Goal: Information Seeking & Learning: Learn about a topic

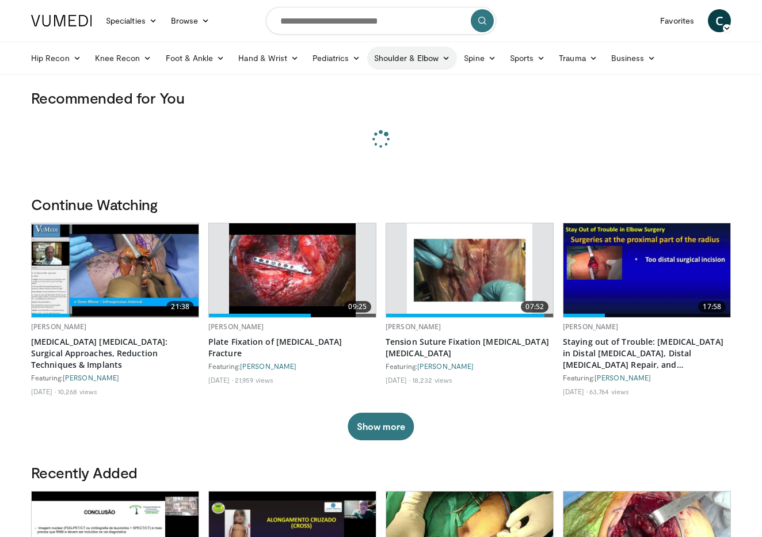
click at [405, 62] on link "Shoulder & Elbow" at bounding box center [412, 58] width 90 height 23
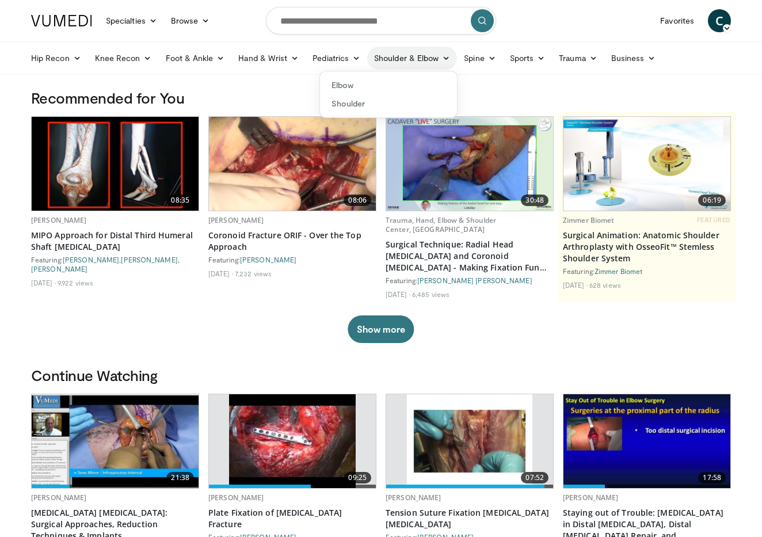
scroll to position [3, 0]
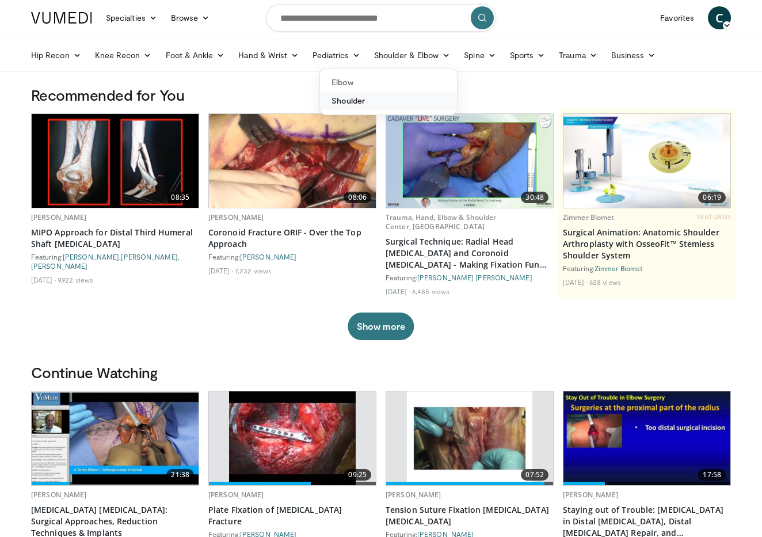
click at [346, 97] on link "Shoulder" at bounding box center [388, 101] width 137 height 18
click at [296, 134] on img at bounding box center [292, 161] width 167 height 94
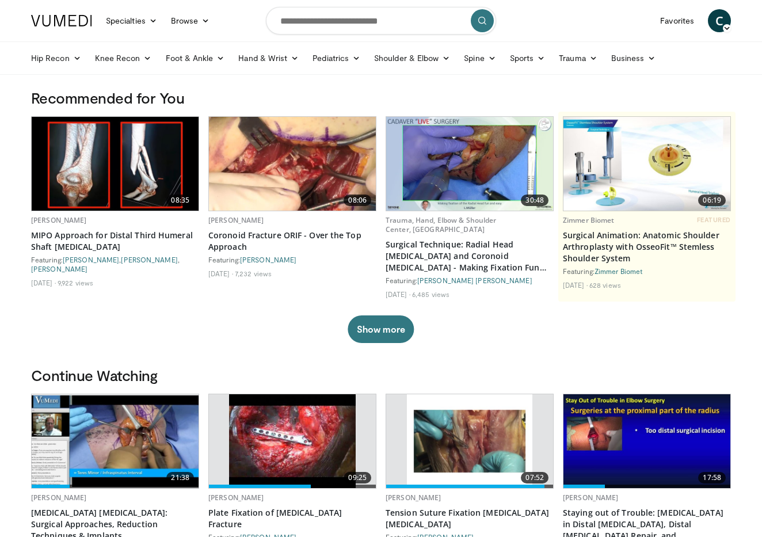
scroll to position [0, 0]
click at [415, 54] on link "Shoulder & Elbow" at bounding box center [412, 58] width 90 height 23
click at [357, 104] on link "Shoulder" at bounding box center [388, 103] width 137 height 18
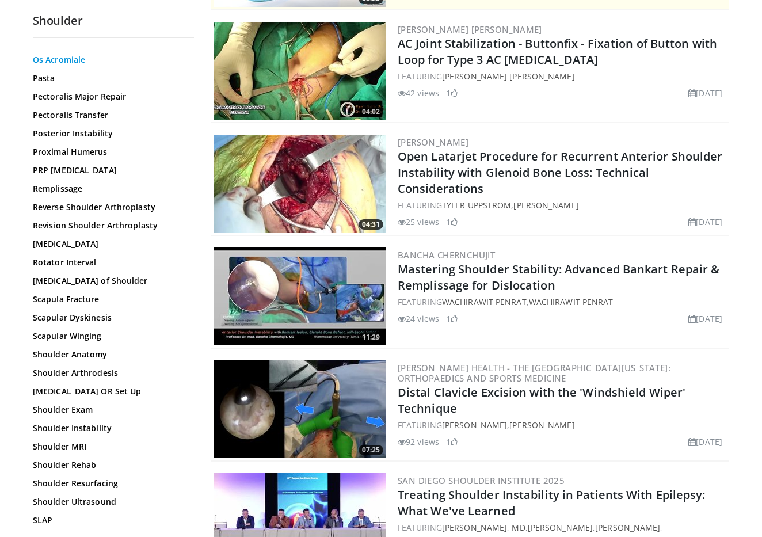
scroll to position [822, 0]
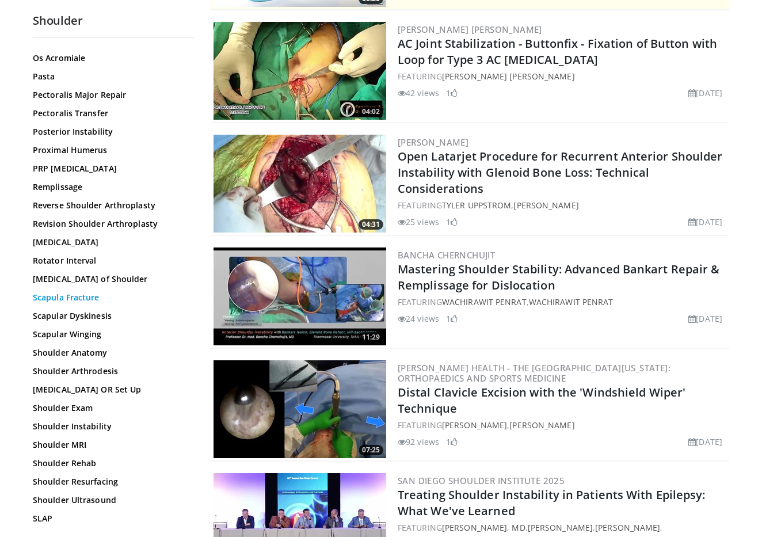
click at [90, 300] on link "Scapula Fracture" at bounding box center [110, 298] width 155 height 12
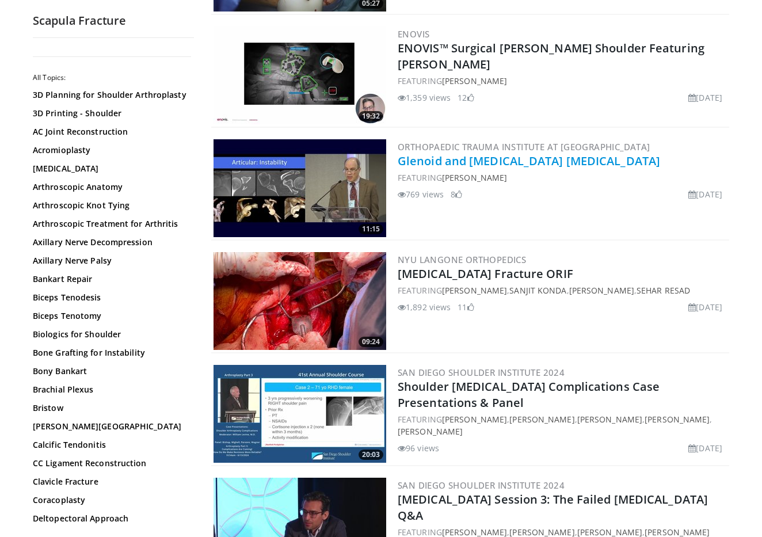
scroll to position [895, 0]
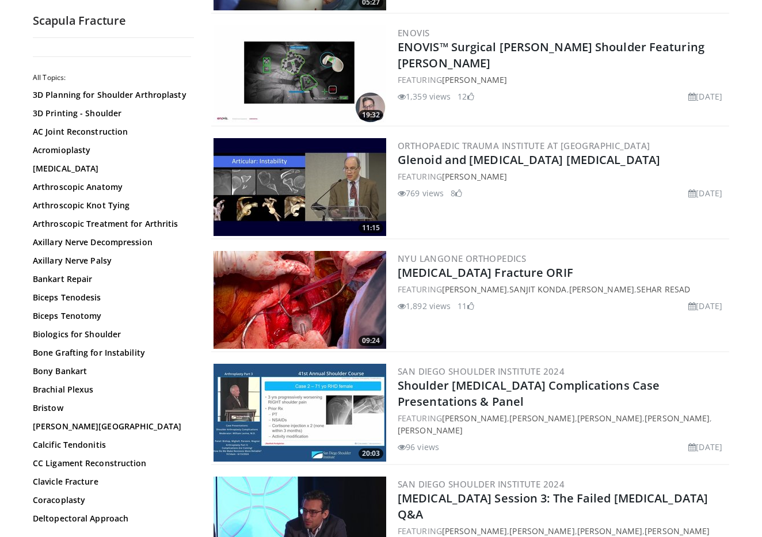
click at [320, 283] on img at bounding box center [300, 300] width 173 height 98
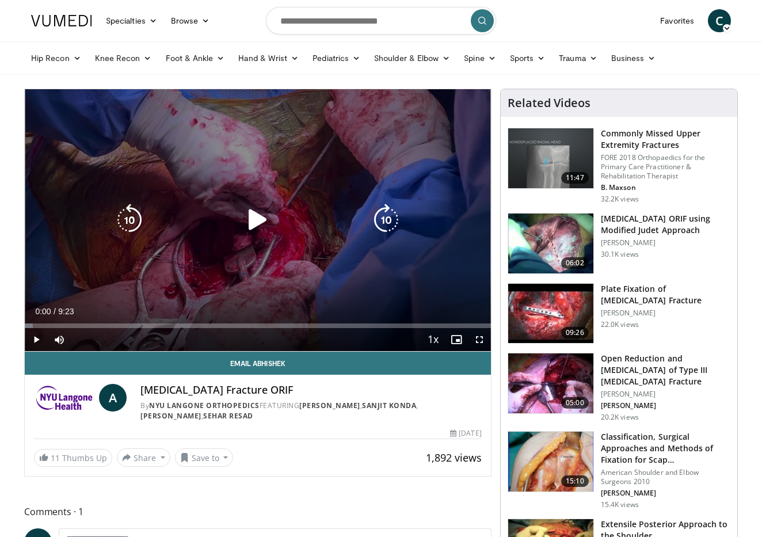
click at [260, 226] on icon "Video Player" at bounding box center [258, 220] width 32 height 32
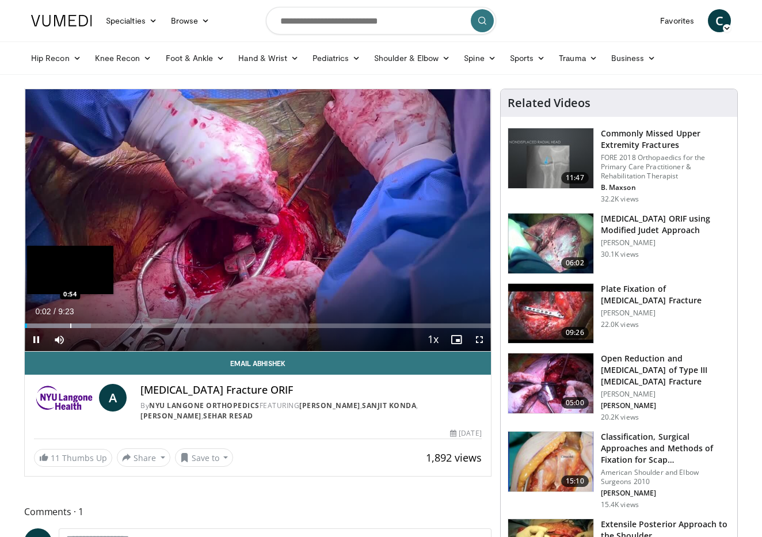
click at [70, 324] on div "Progress Bar" at bounding box center [70, 326] width 1 height 5
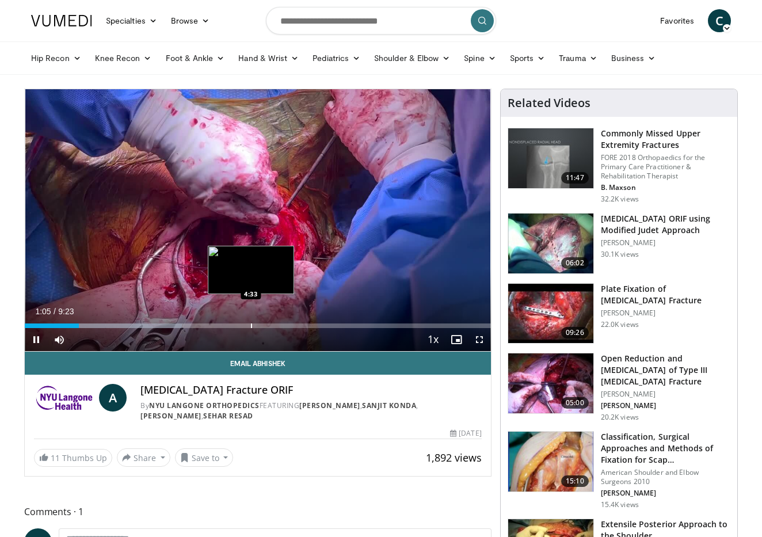
click at [251, 322] on div "Loaded : 33.72% 1:05 4:33" at bounding box center [258, 322] width 466 height 11
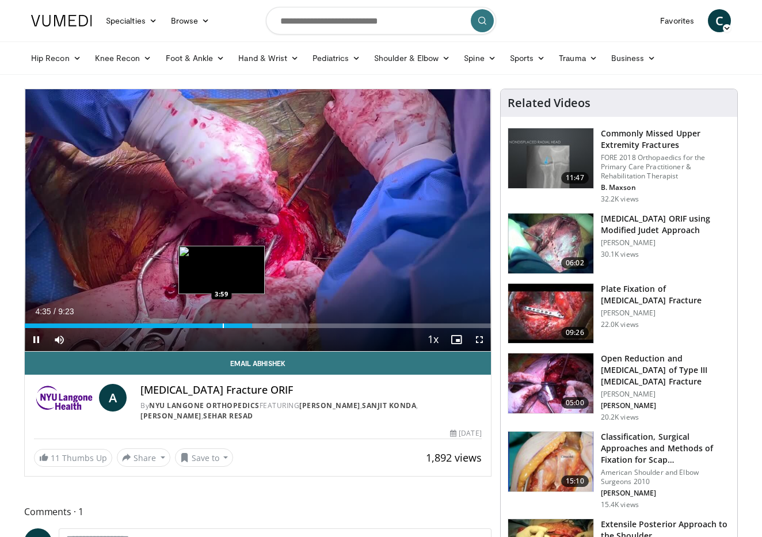
click at [223, 324] on div "Progress Bar" at bounding box center [223, 326] width 1 height 5
click at [195, 326] on div "Progress Bar" at bounding box center [195, 326] width 1 height 5
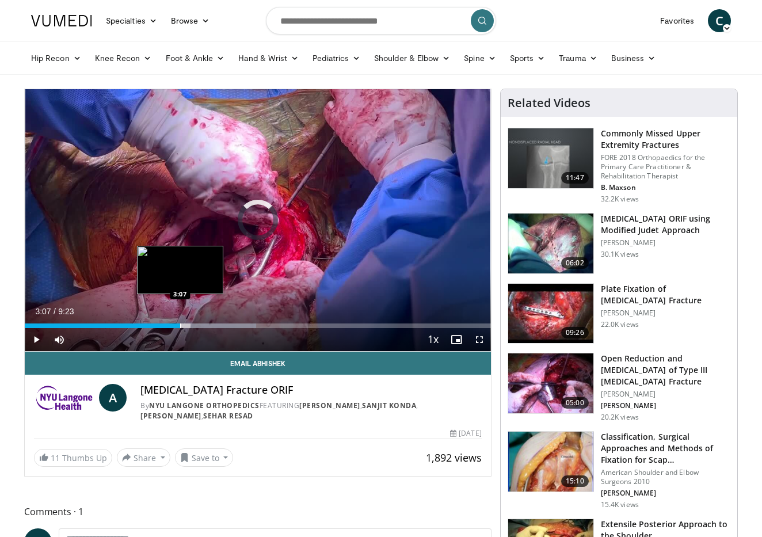
click at [180, 328] on div "Progress Bar" at bounding box center [180, 326] width 1 height 5
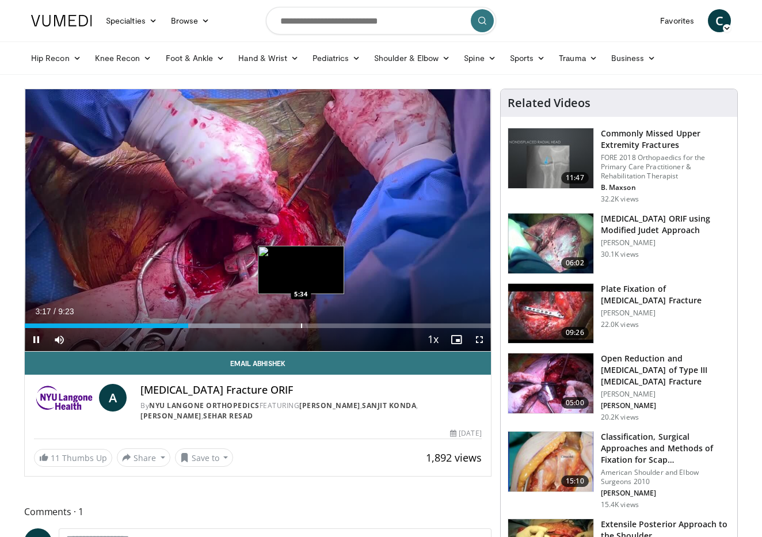
click at [301, 327] on div "Progress Bar" at bounding box center [301, 326] width 1 height 5
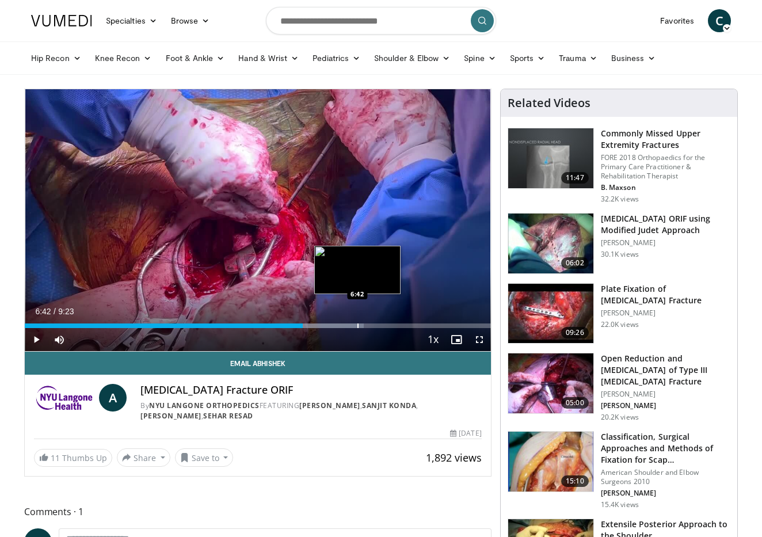
click at [357, 326] on div "Progress Bar" at bounding box center [357, 326] width 1 height 5
click at [374, 325] on div "Progress Bar" at bounding box center [374, 326] width 1 height 5
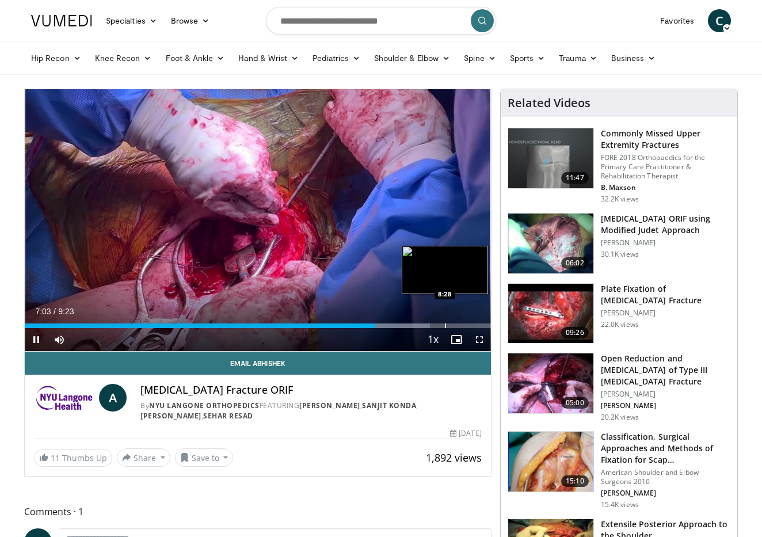
click at [445, 322] on div "Loaded : 86.99% 7:03 8:28" at bounding box center [258, 322] width 466 height 11
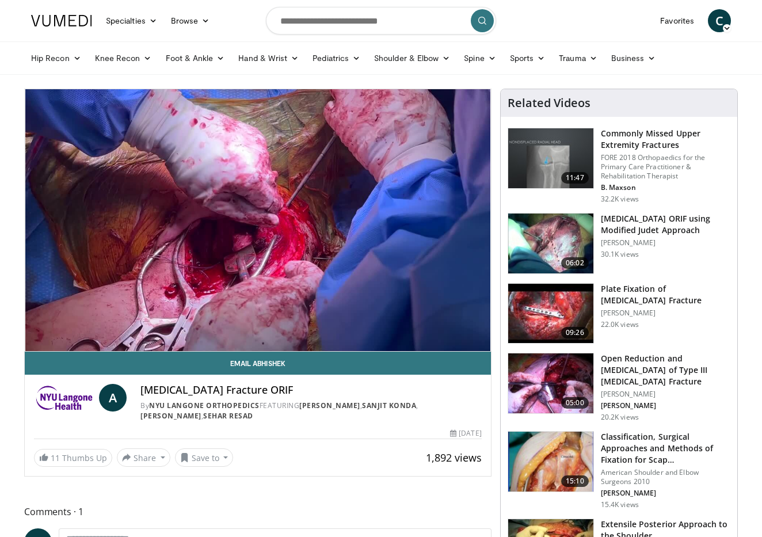
click at [565, 309] on img at bounding box center [550, 314] width 85 height 60
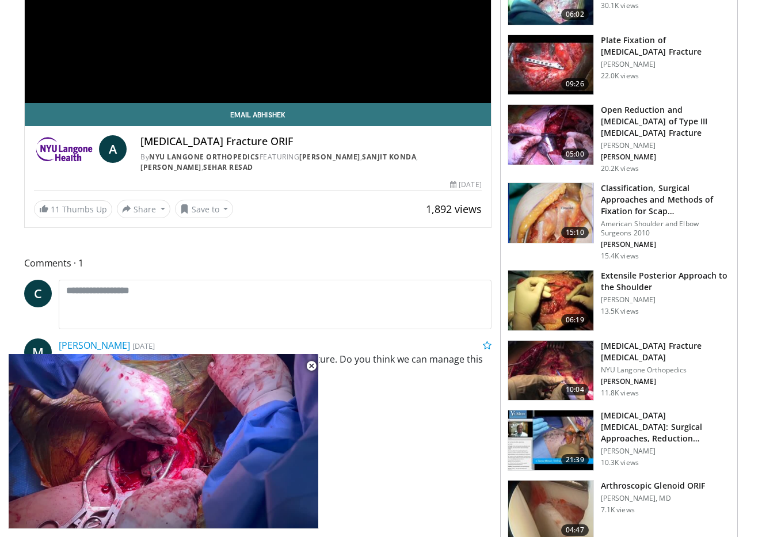
scroll to position [313, 0]
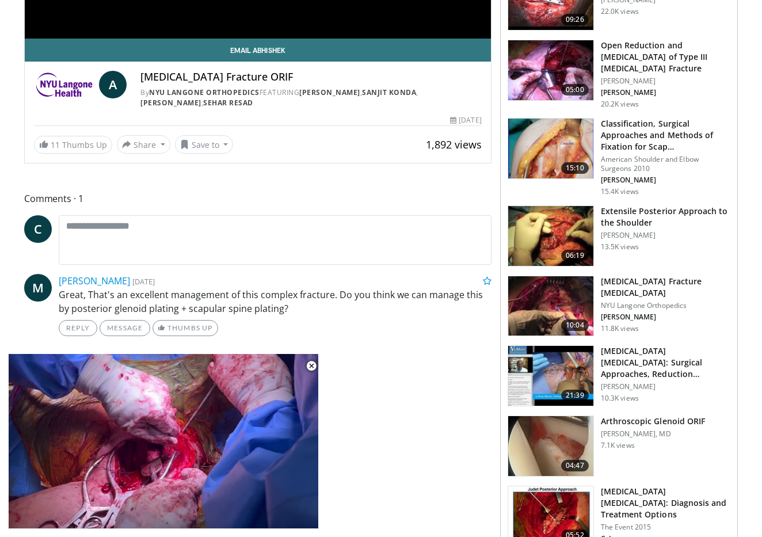
click at [614, 503] on h3 "Scapula Fractures: Diagnosis and Treatment Options" at bounding box center [666, 503] width 130 height 35
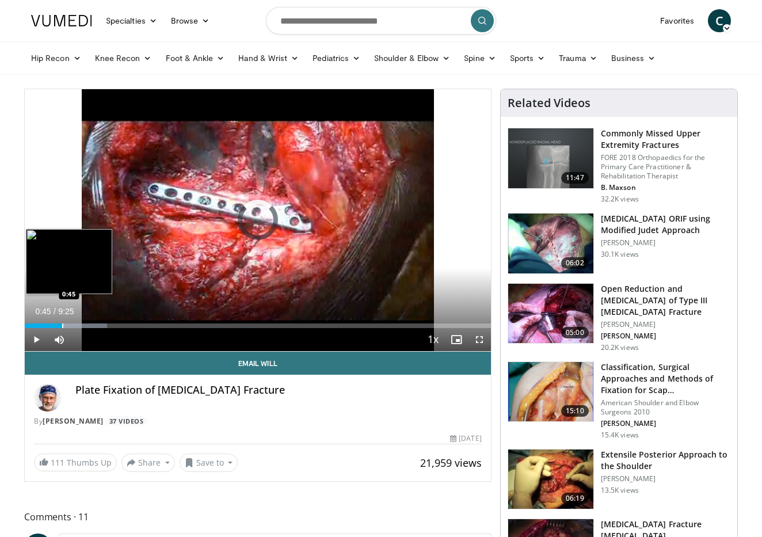
click at [62, 325] on div "Progress Bar" at bounding box center [62, 326] width 1 height 5
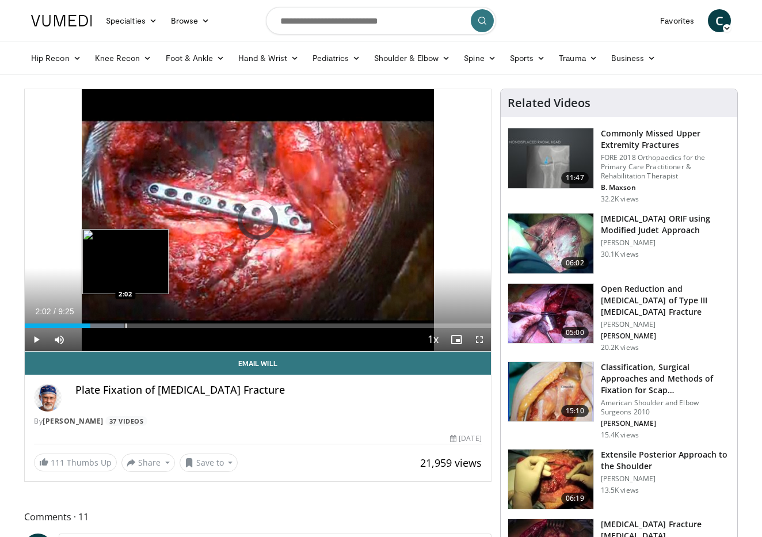
click at [125, 326] on div "Progress Bar" at bounding box center [125, 326] width 1 height 5
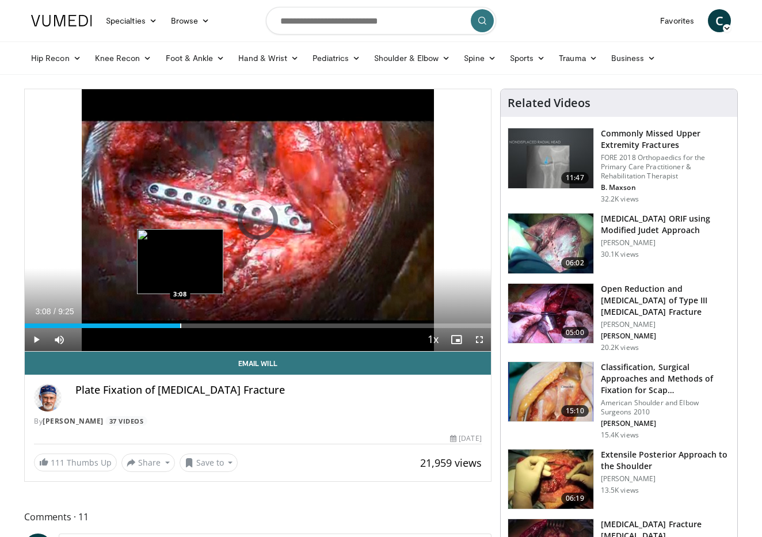
click at [180, 322] on div "Loaded : 33.52% 2:04 3:08" at bounding box center [258, 322] width 466 height 11
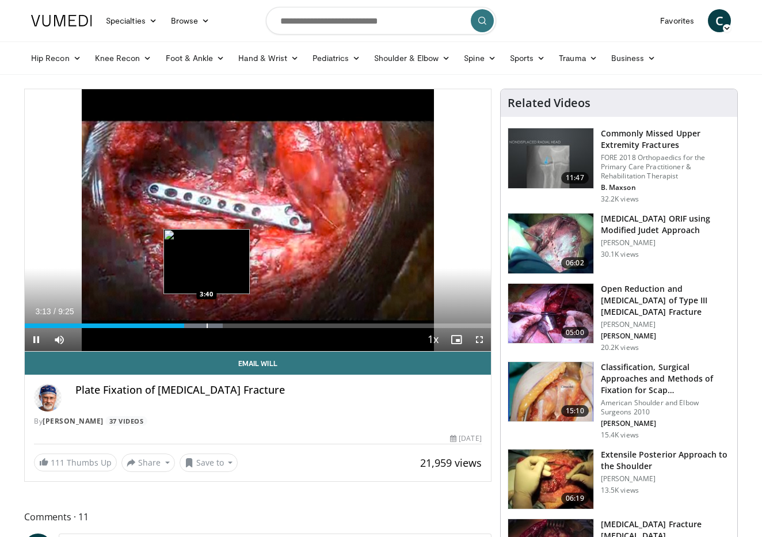
click at [207, 327] on div "Progress Bar" at bounding box center [207, 326] width 1 height 5
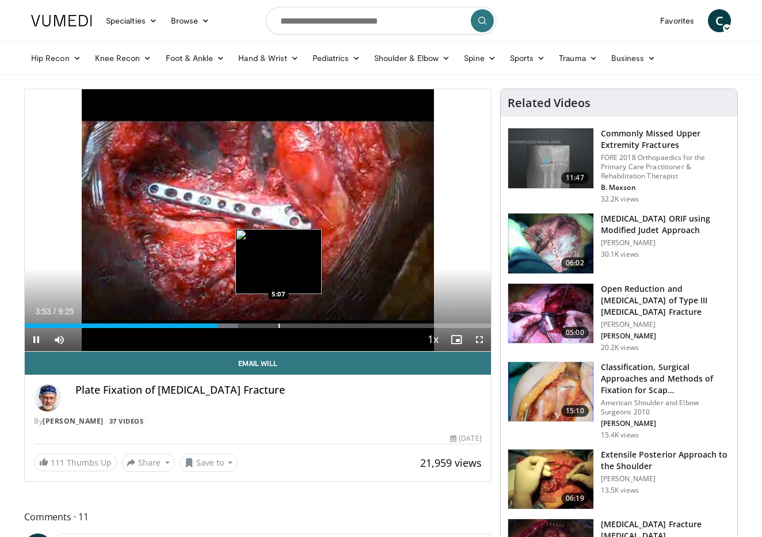
click at [279, 325] on div "Progress Bar" at bounding box center [279, 326] width 1 height 5
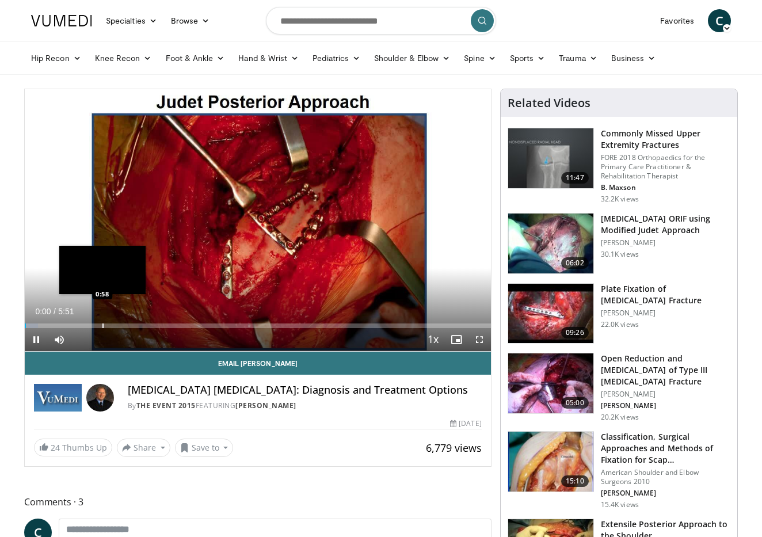
click at [102, 318] on div "Loaded : 2.80% 0:00 0:58" at bounding box center [258, 322] width 466 height 11
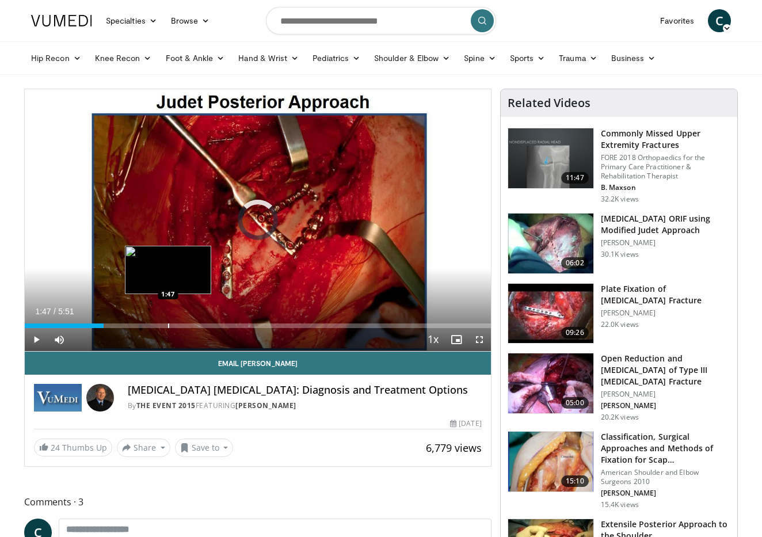
click at [168, 321] on div "Loaded : 16.90% 1:47 1:47" at bounding box center [258, 322] width 466 height 11
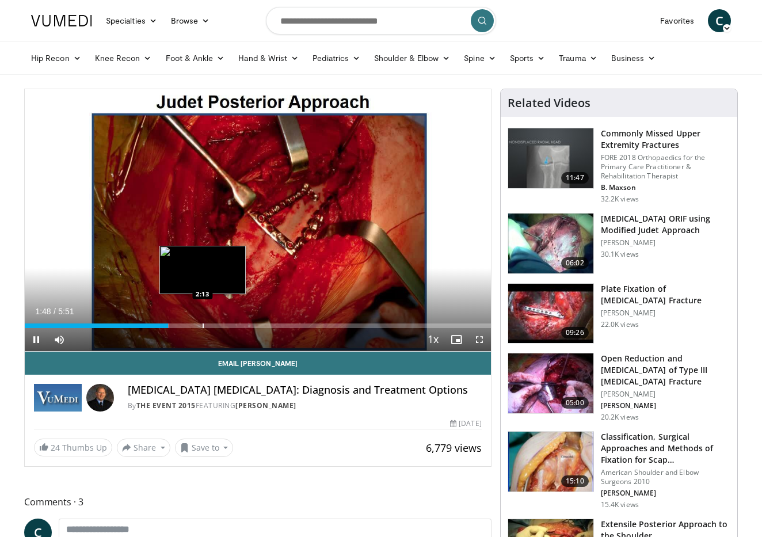
click at [203, 322] on div "Loaded : 31.00% 1:48 2:13" at bounding box center [258, 322] width 466 height 11
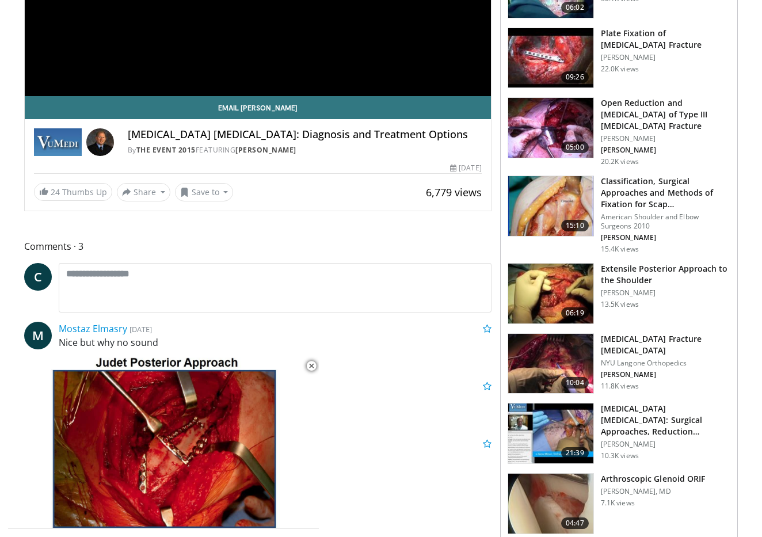
scroll to position [281, 0]
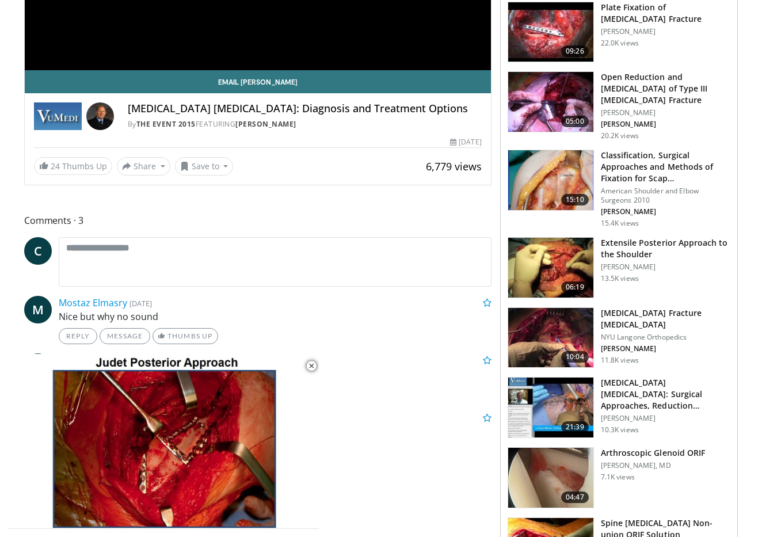
click at [556, 336] on img at bounding box center [550, 338] width 85 height 60
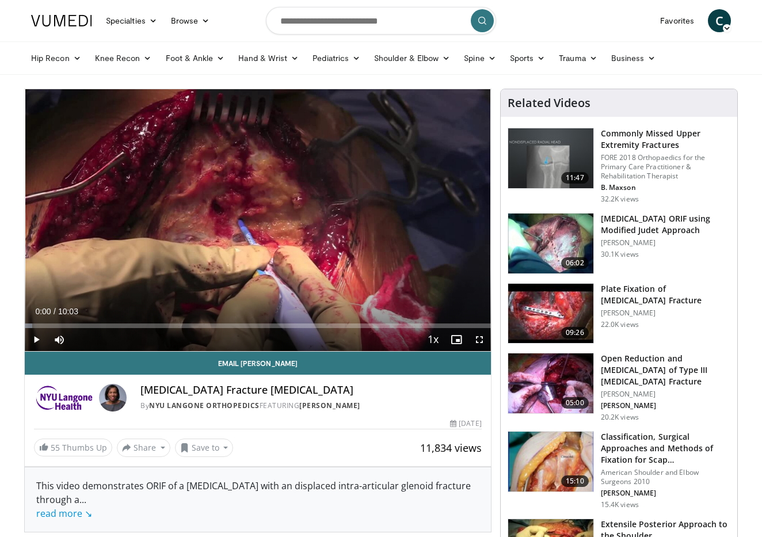
scroll to position [1, 0]
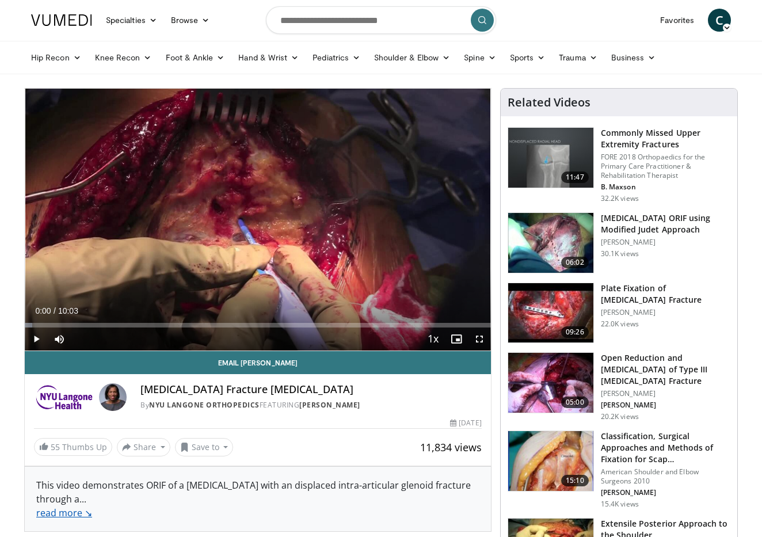
click at [60, 514] on link "read more ↘" at bounding box center [64, 513] width 56 height 13
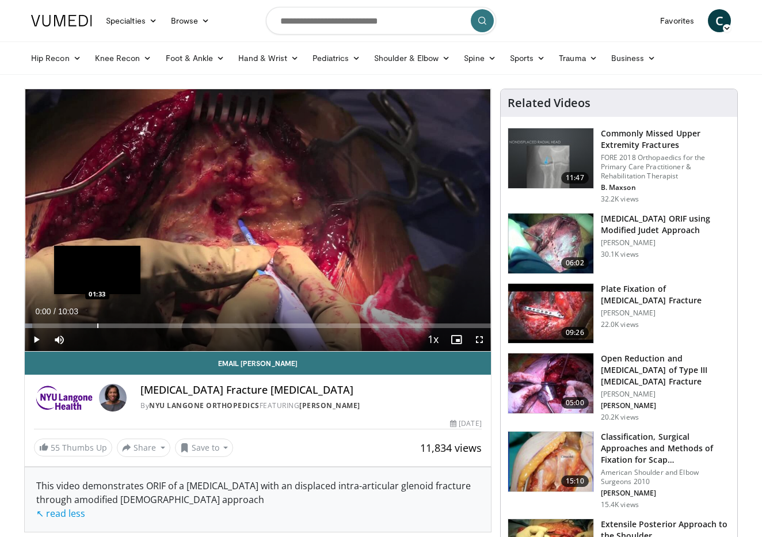
click at [97, 325] on div "Progress Bar" at bounding box center [97, 326] width 1 height 5
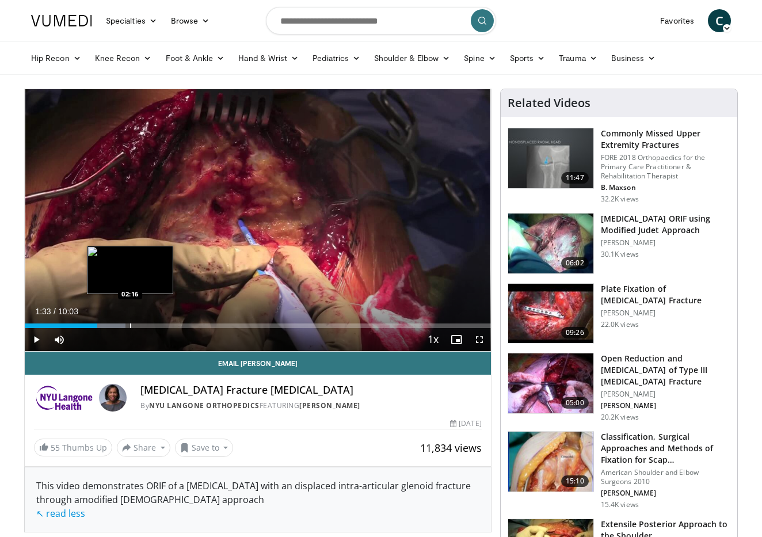
click at [130, 325] on div "Progress Bar" at bounding box center [130, 326] width 1 height 5
click at [109, 322] on div "Loaded : 28.89% 01:49 01:49" at bounding box center [258, 322] width 466 height 11
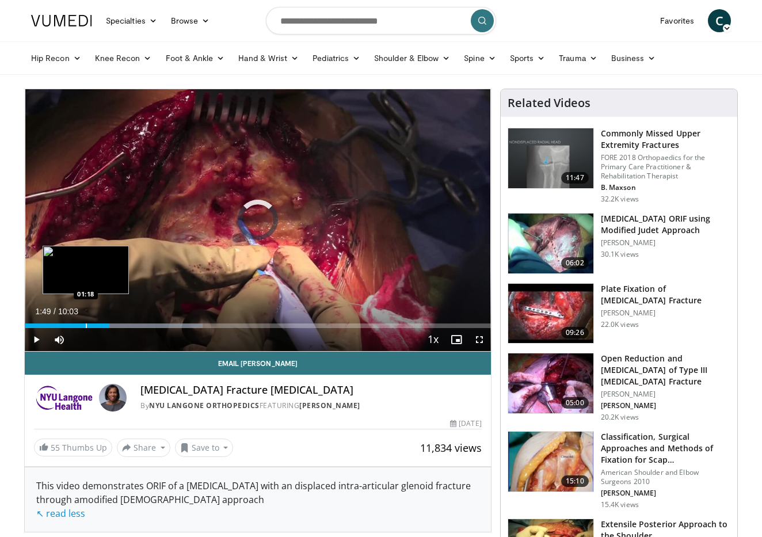
click at [86, 322] on div "Loaded : 38.15% 01:49 01:18" at bounding box center [258, 322] width 466 height 11
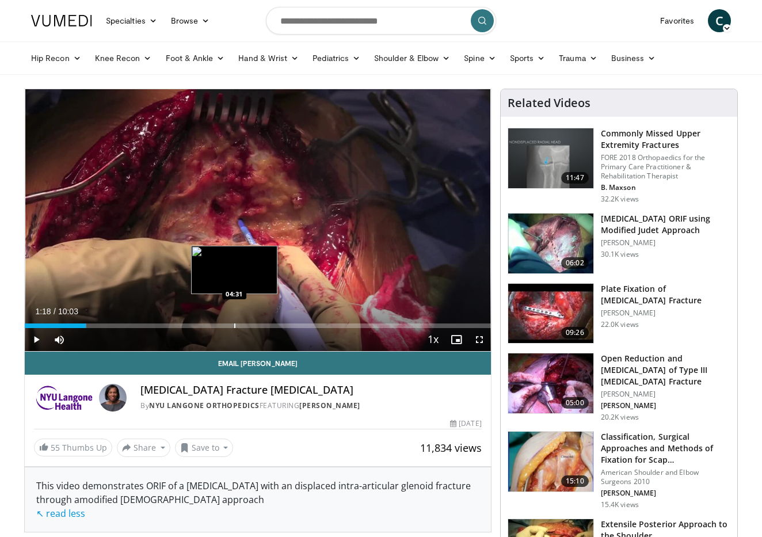
click at [234, 319] on div "Loaded : 13.26% 01:18 04:31" at bounding box center [258, 322] width 466 height 11
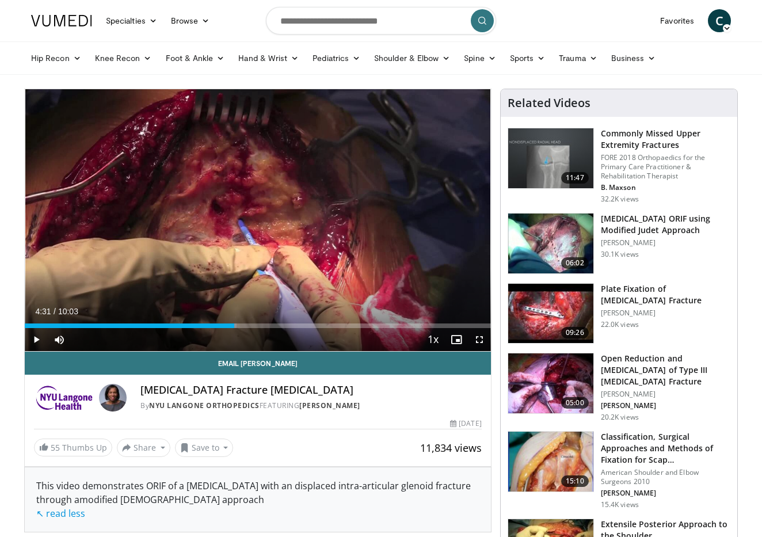
click at [40, 341] on span "Video Player" at bounding box center [36, 339] width 23 height 23
click at [395, 318] on div "Loaded : 63.04% 04:57 07:58" at bounding box center [258, 322] width 466 height 11
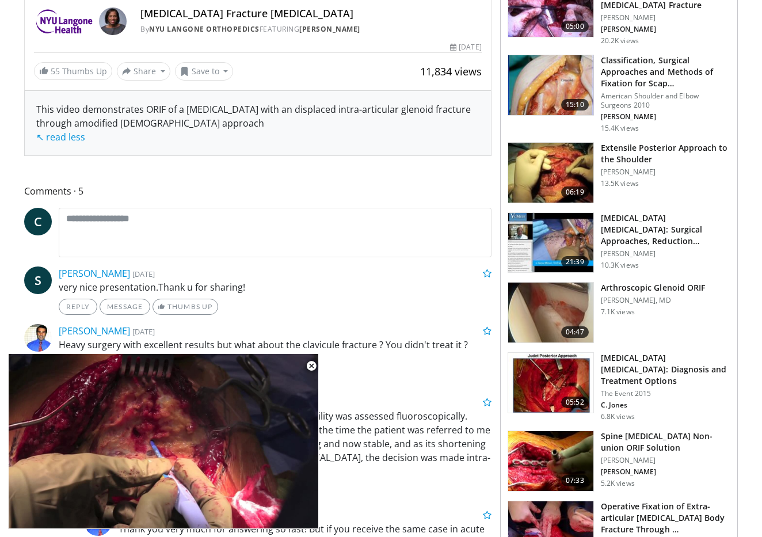
scroll to position [380, 0]
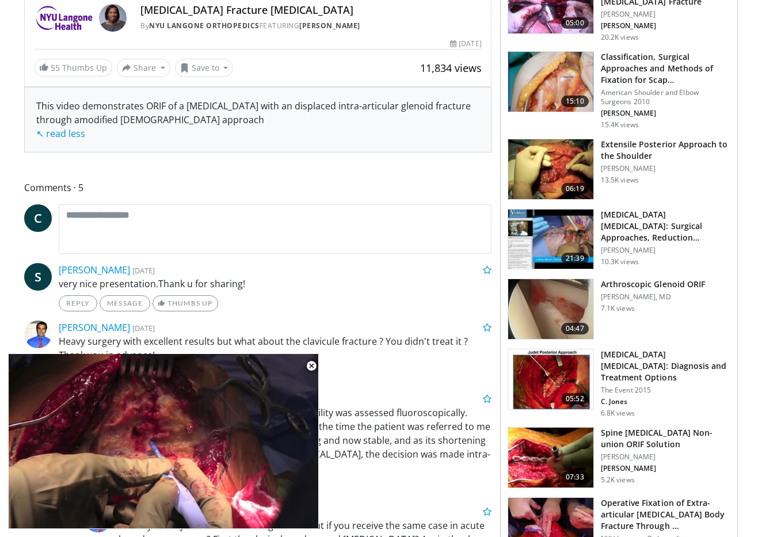
click at [557, 363] on img at bounding box center [550, 379] width 85 height 60
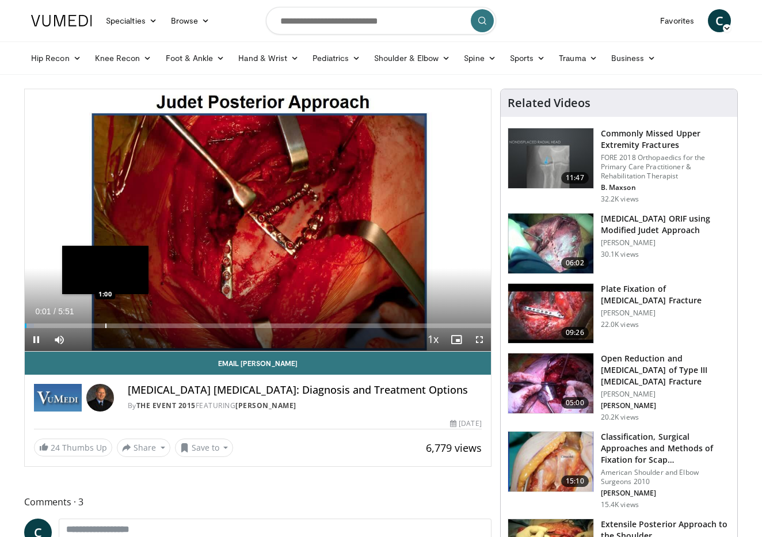
click at [106, 317] on div "Loaded : 1.98% 0:01 1:00" at bounding box center [258, 322] width 466 height 11
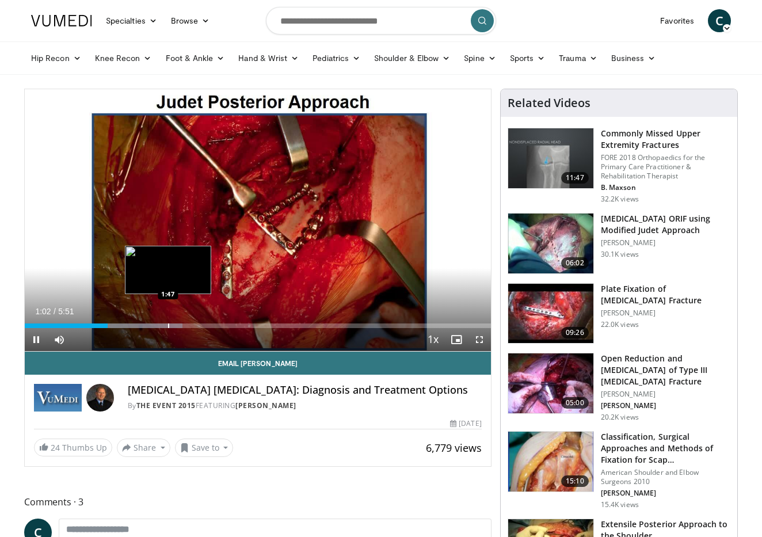
click at [168, 322] on div "Loaded : 33.82% 1:02 1:47" at bounding box center [258, 322] width 466 height 11
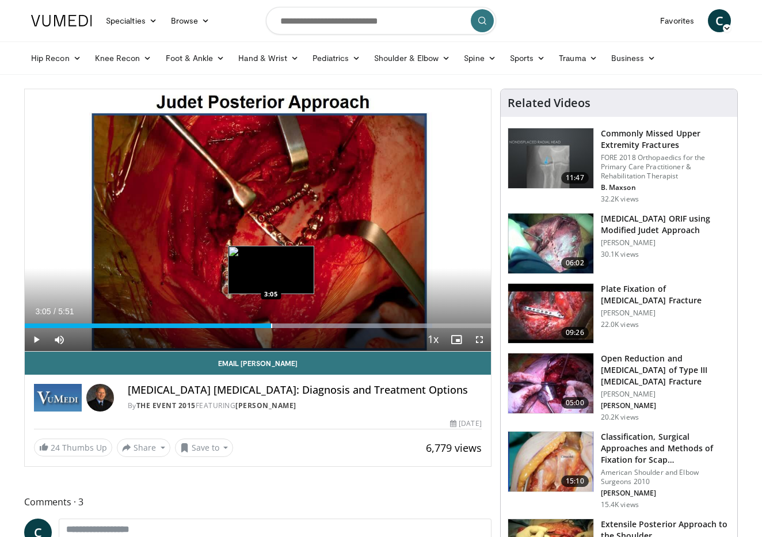
click at [271, 325] on div "Progress Bar" at bounding box center [271, 326] width 1 height 5
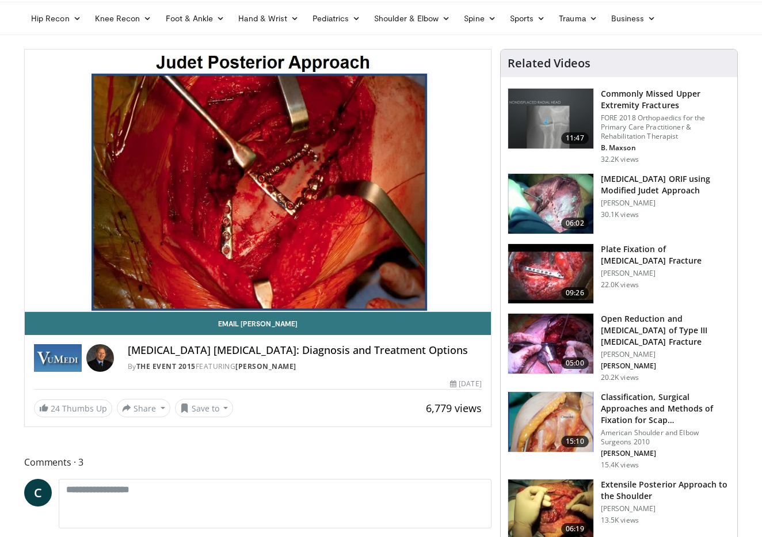
scroll to position [54, 0]
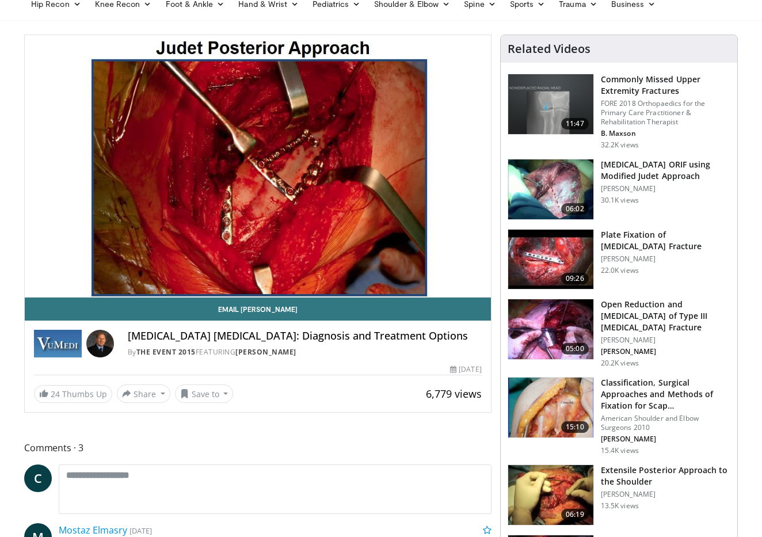
click at [548, 333] on img at bounding box center [550, 329] width 85 height 60
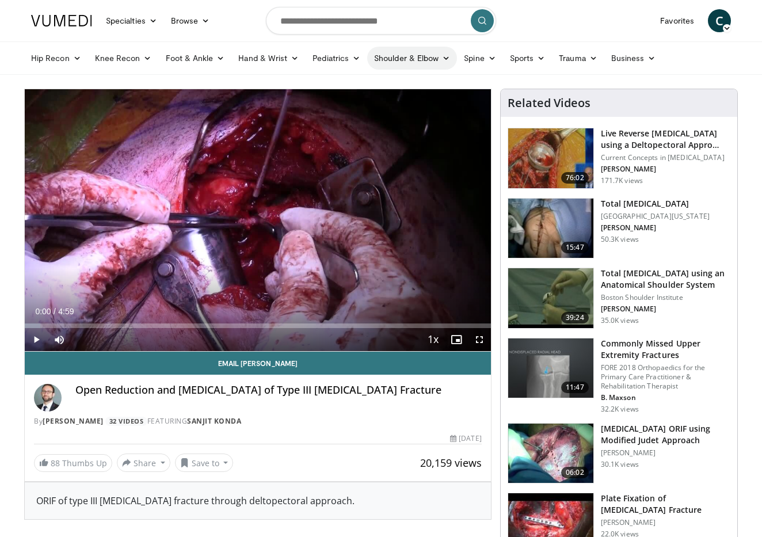
click at [368, 60] on link "Shoulder & Elbow" at bounding box center [412, 58] width 90 height 23
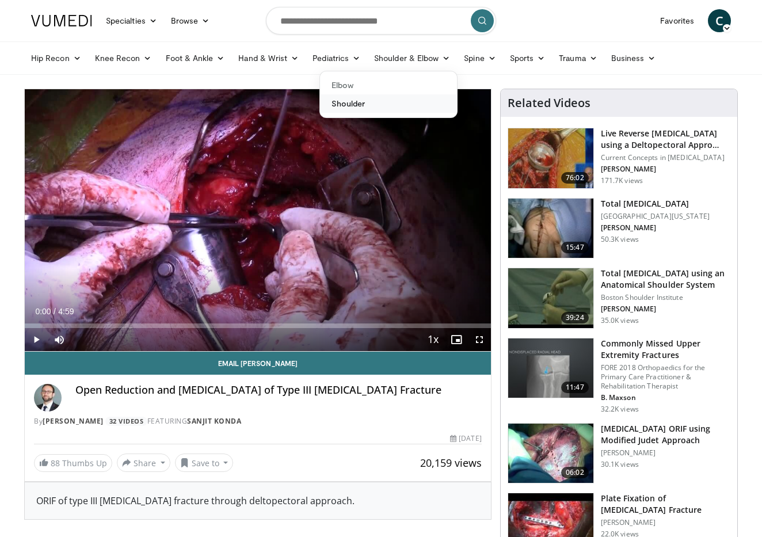
click at [365, 107] on link "Shoulder" at bounding box center [388, 103] width 137 height 18
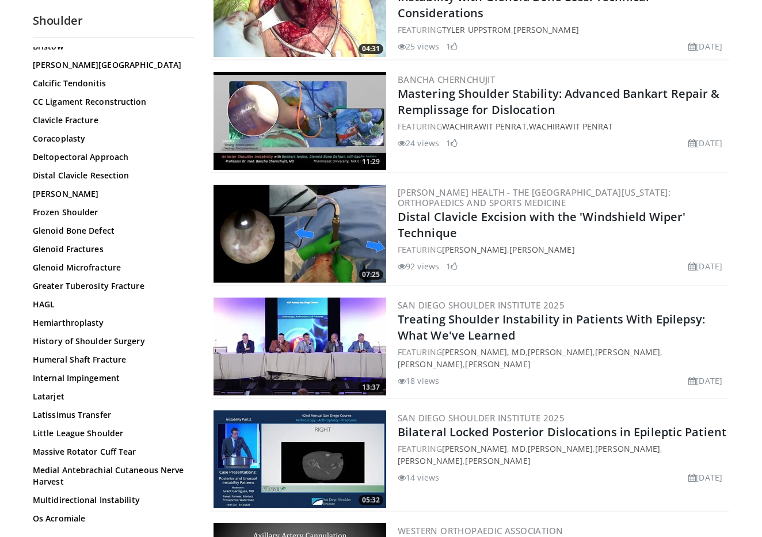
scroll to position [875, 0]
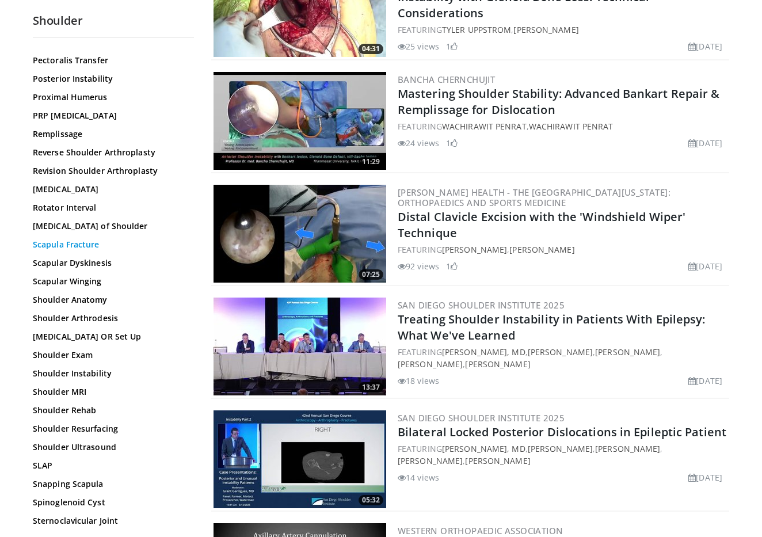
click at [73, 243] on link "Scapula Fracture" at bounding box center [110, 245] width 155 height 12
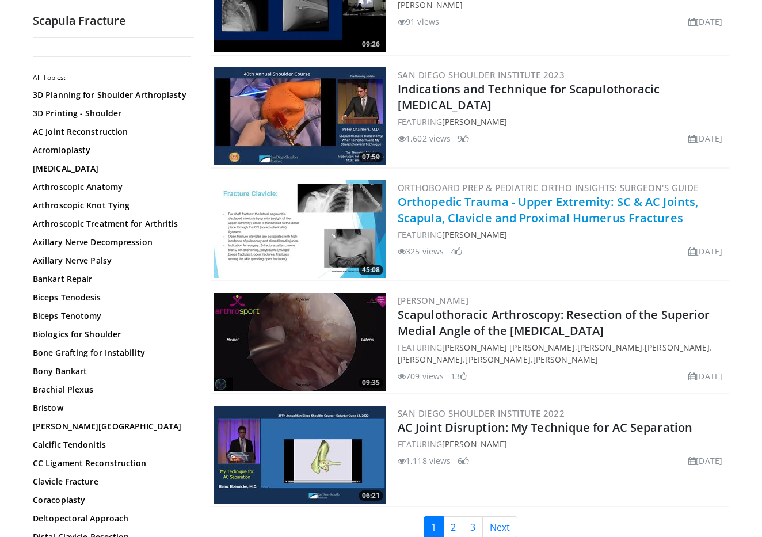
scroll to position [2557, 0]
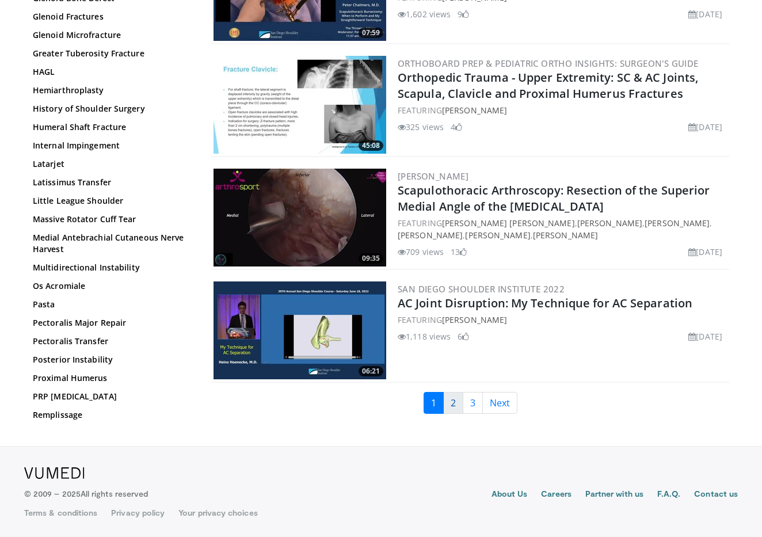
click at [456, 402] on link "2" at bounding box center [453, 403] width 20 height 22
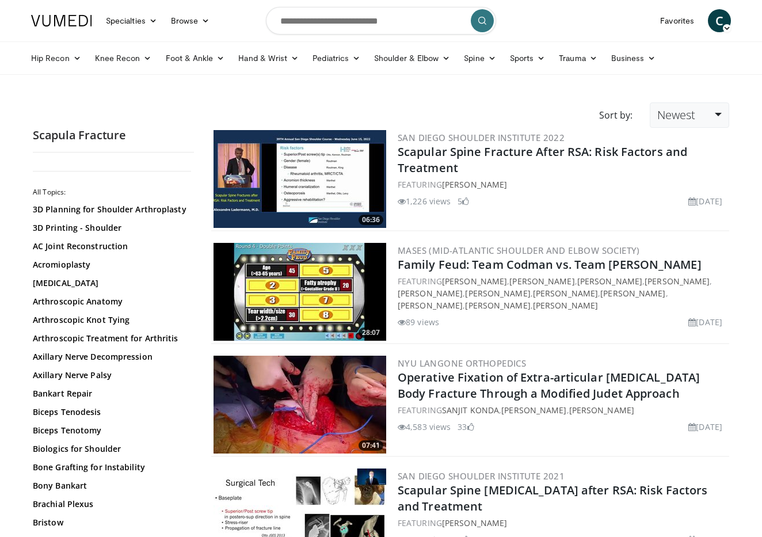
click at [690, 105] on link "Newest" at bounding box center [689, 114] width 79 height 25
click at [672, 165] on link "Thumbs Up" at bounding box center [696, 162] width 91 height 18
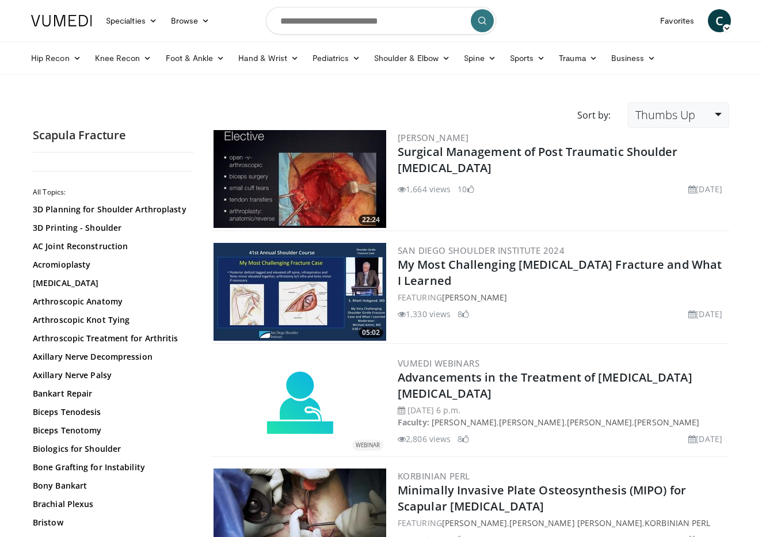
click at [674, 120] on span "Thumbs Up" at bounding box center [666, 115] width 60 height 16
click at [661, 197] on link "Views" at bounding box center [674, 198] width 91 height 18
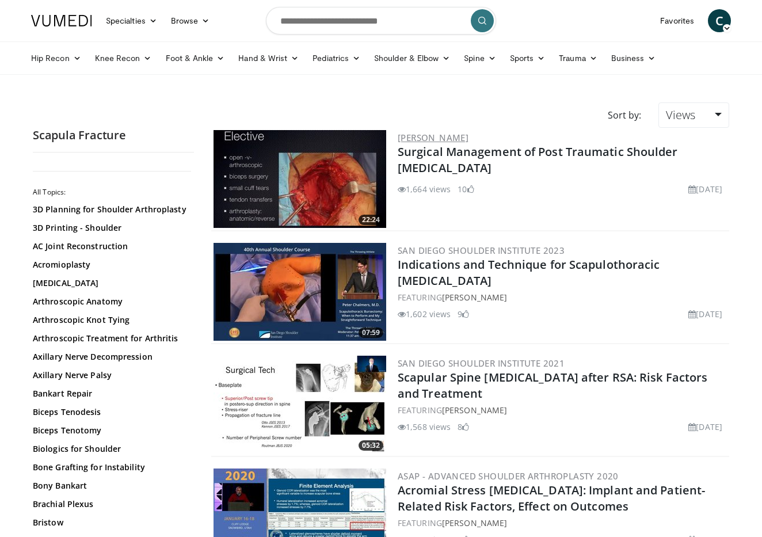
click at [438, 137] on link "[PERSON_NAME]" at bounding box center [433, 138] width 71 height 12
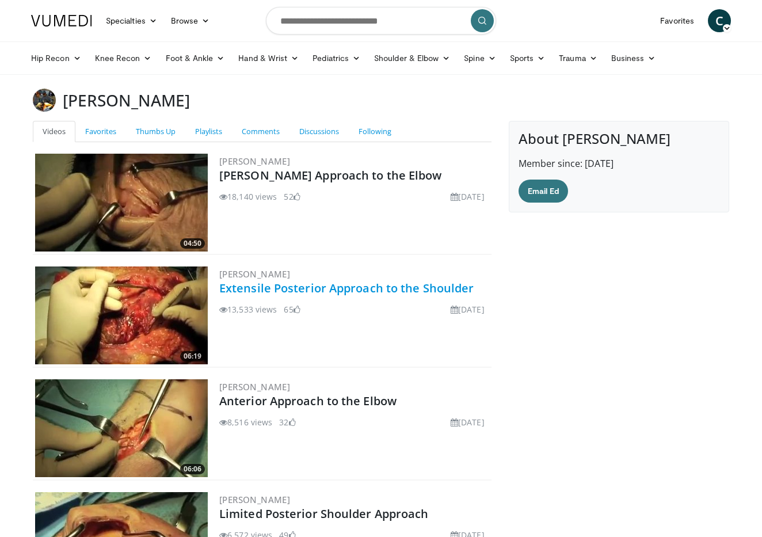
click at [381, 286] on link "Extensile Posterior Approach to the Shoulder" at bounding box center [346, 288] width 254 height 16
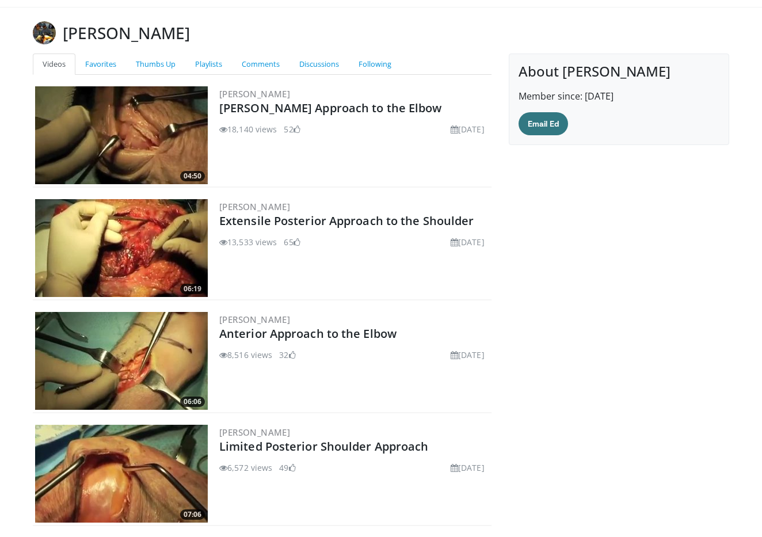
scroll to position [74, 0]
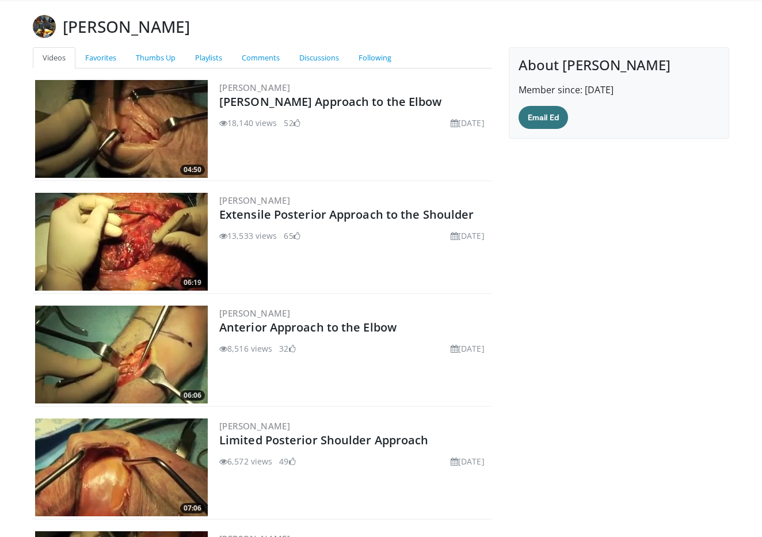
click at [321, 448] on h2 "Limited Posterior Shoulder Approach" at bounding box center [354, 440] width 270 height 16
click at [324, 442] on link "Limited Posterior Shoulder Approach" at bounding box center [324, 440] width 210 height 16
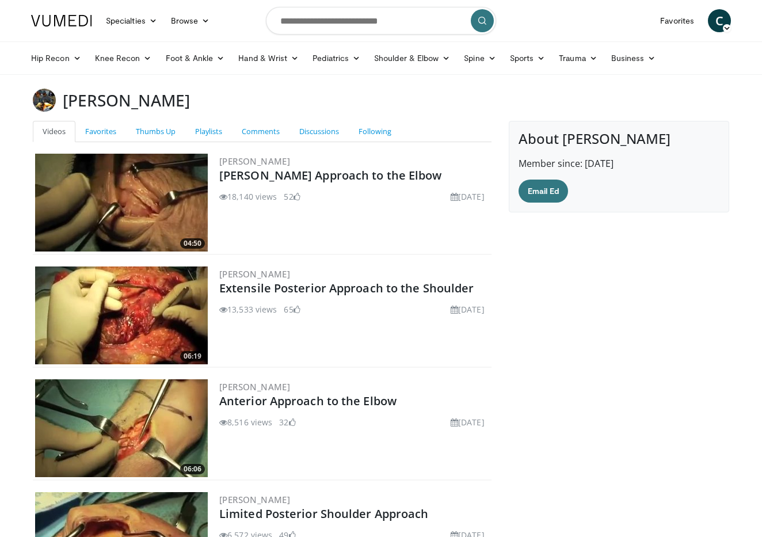
scroll to position [0, 0]
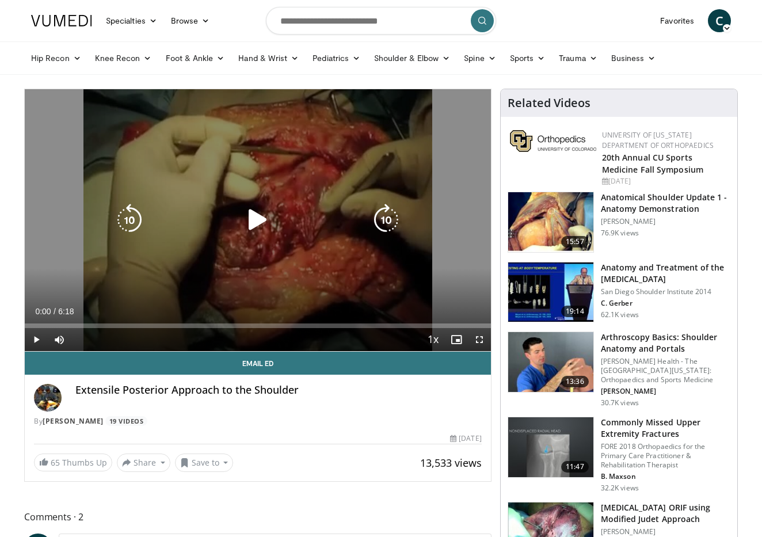
click at [251, 225] on icon "Video Player" at bounding box center [258, 220] width 32 height 32
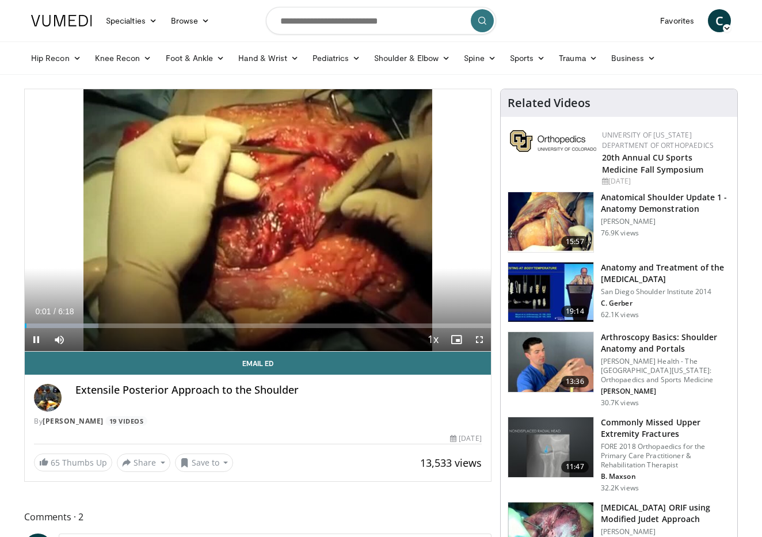
click at [197, 329] on div "Current Time 0:01 / Duration 6:18 Pause Skip Backward Skip Forward Mute Loaded …" at bounding box center [258, 339] width 466 height 23
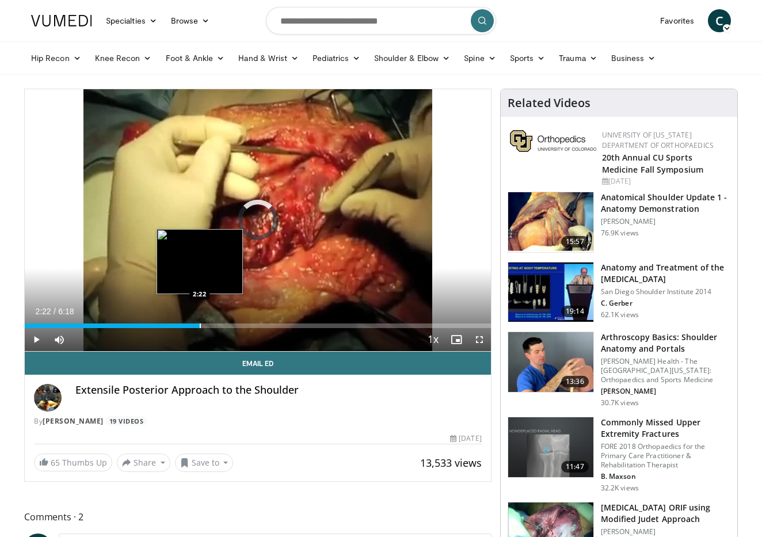
click at [200, 325] on div "Progress Bar" at bounding box center [200, 326] width 1 height 5
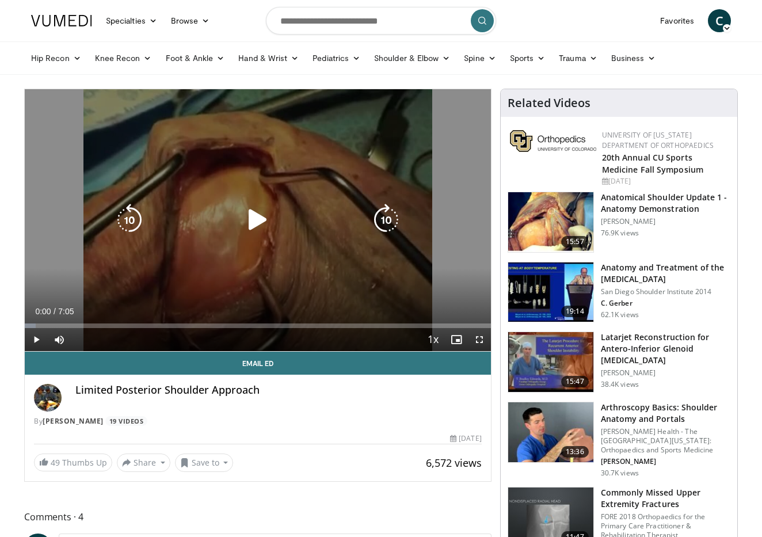
click at [257, 220] on icon "Video Player" at bounding box center [258, 220] width 32 height 32
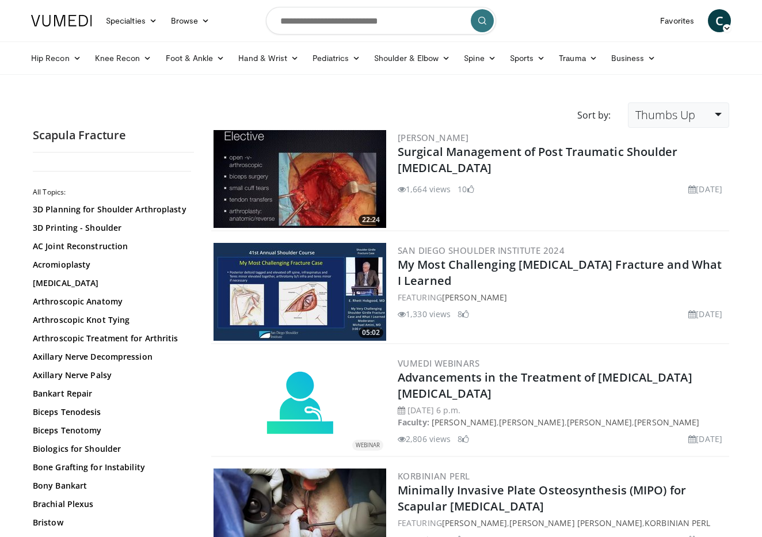
click at [682, 120] on span "Thumbs Up" at bounding box center [666, 115] width 60 height 16
click at [678, 162] on link "Thumbs Up" at bounding box center [674, 162] width 91 height 18
click at [672, 116] on span "Thumbs Up" at bounding box center [666, 115] width 60 height 16
click at [660, 200] on link "Views" at bounding box center [674, 198] width 91 height 18
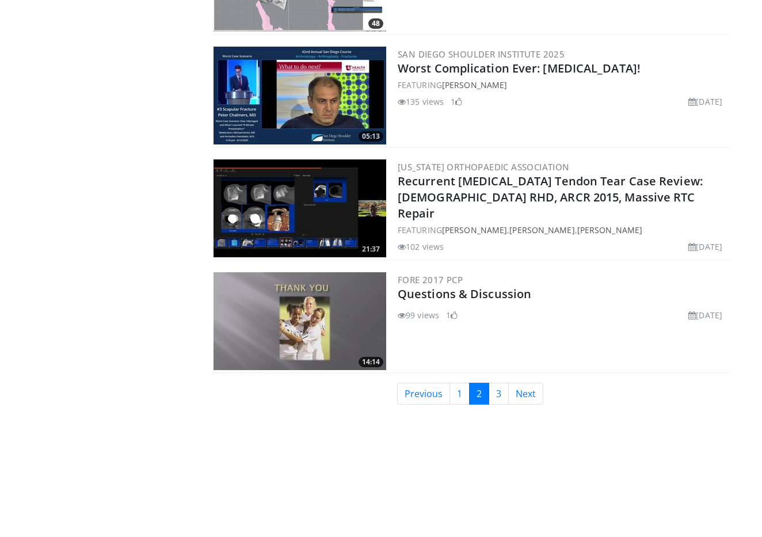
scroll to position [2574, 0]
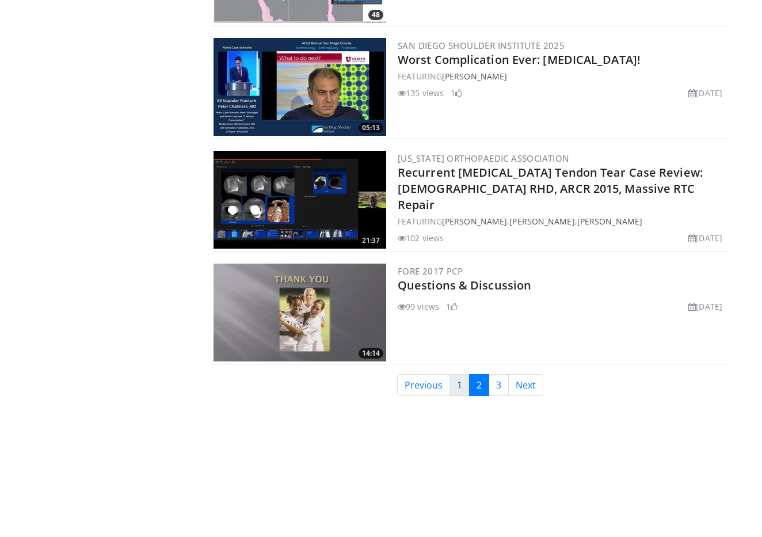
click at [465, 394] on link "1" at bounding box center [460, 385] width 20 height 22
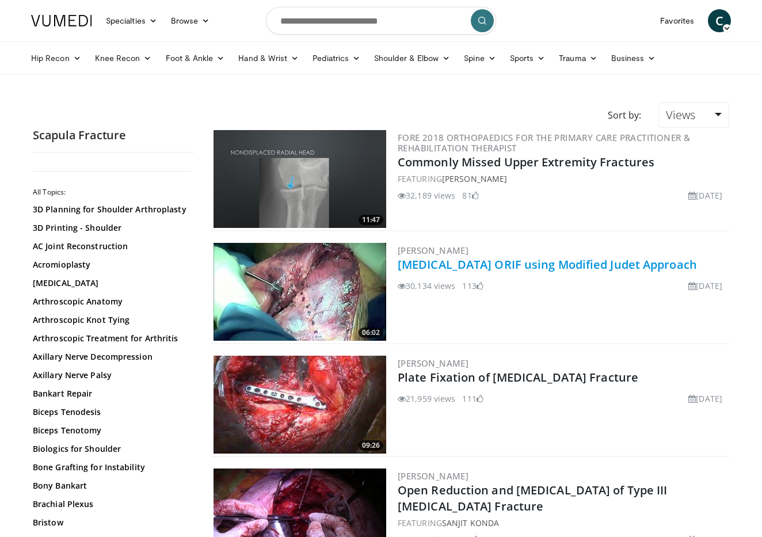
click at [466, 269] on link "Scapula ORIF using Modified Judet Approach" at bounding box center [547, 265] width 299 height 16
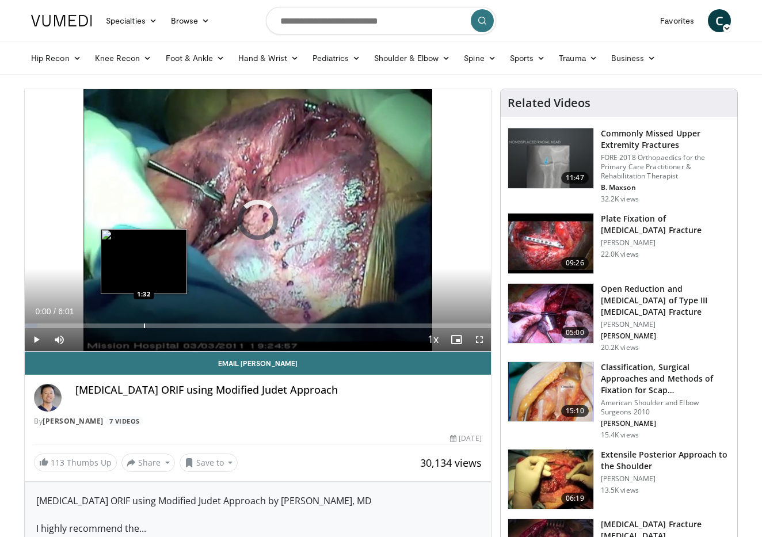
click at [144, 325] on div "Progress Bar" at bounding box center [144, 326] width 1 height 5
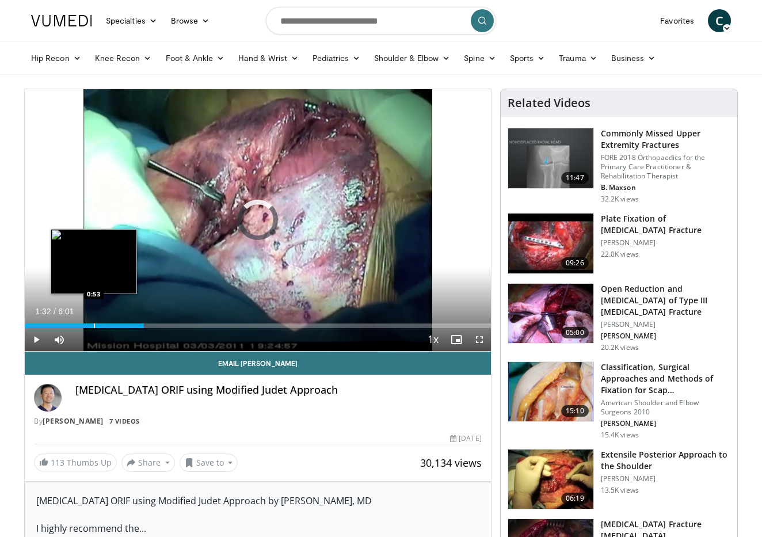
click at [94, 325] on div "Progress Bar" at bounding box center [94, 326] width 1 height 5
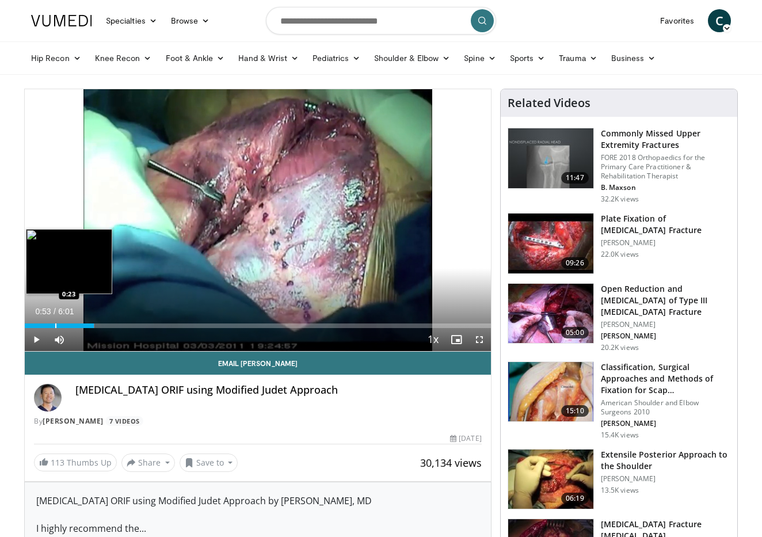
click at [55, 324] on div "Progress Bar" at bounding box center [55, 326] width 1 height 5
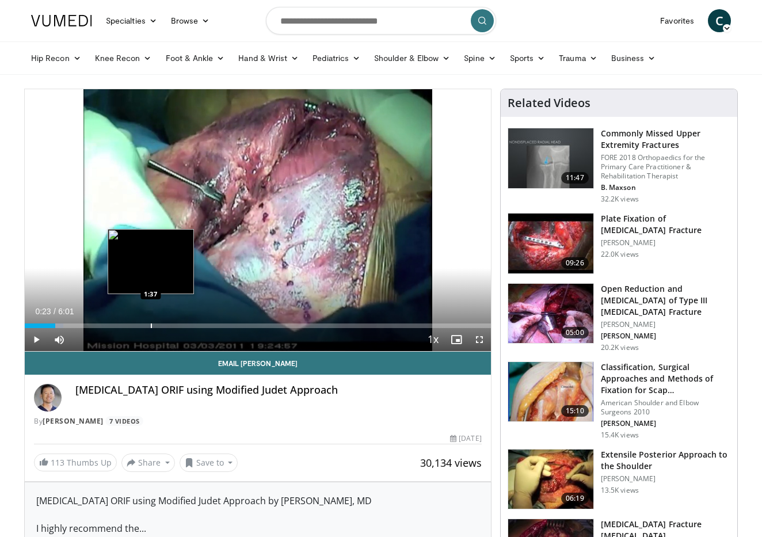
click at [151, 326] on div "Progress Bar" at bounding box center [151, 326] width 1 height 5
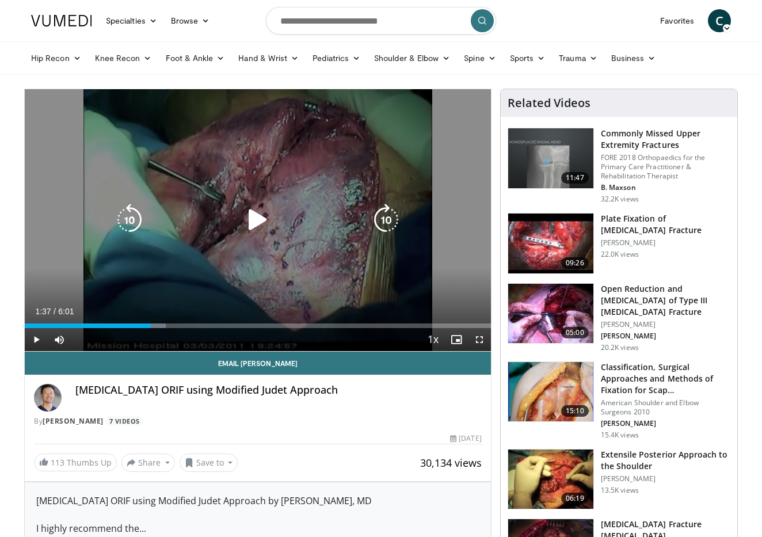
scroll to position [27, 0]
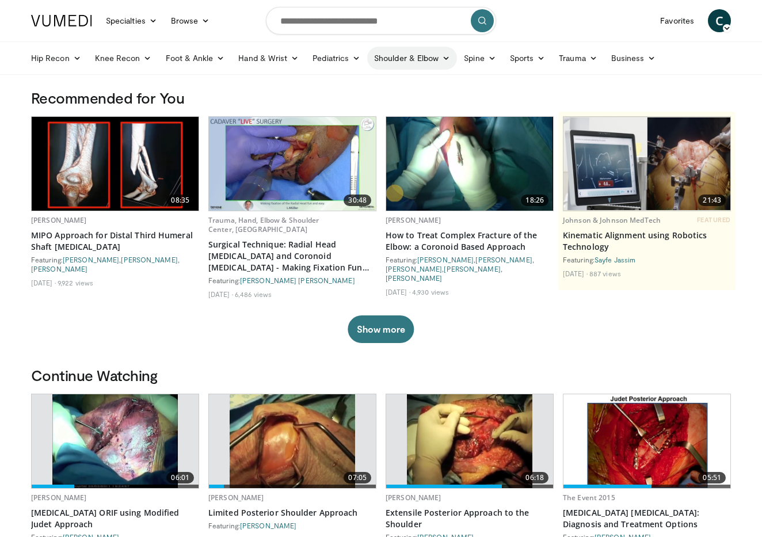
click at [421, 66] on link "Shoulder & Elbow" at bounding box center [412, 58] width 90 height 23
click at [345, 100] on link "Shoulder" at bounding box center [388, 103] width 137 height 18
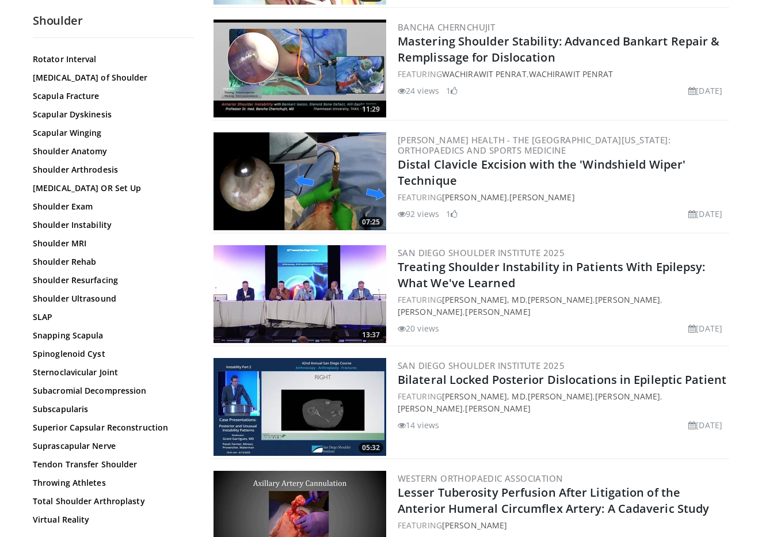
scroll to position [1024, 0]
click at [69, 93] on link "Scapula Fracture" at bounding box center [110, 96] width 155 height 12
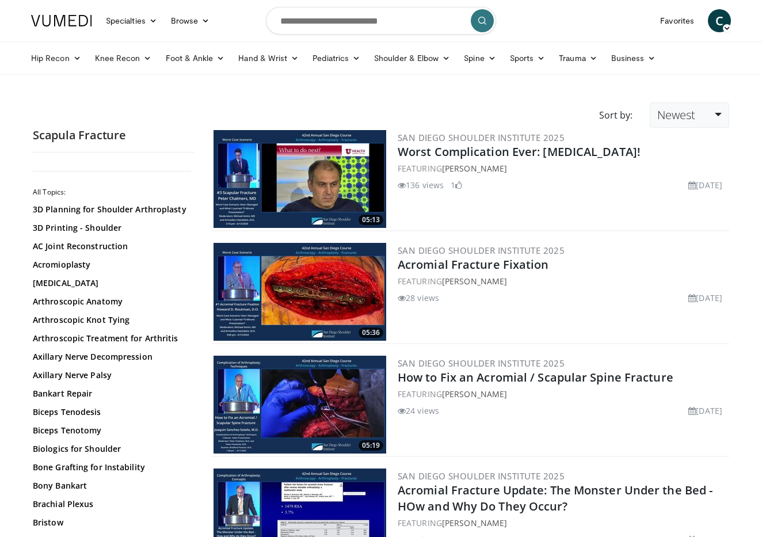
click at [698, 123] on link "Newest" at bounding box center [689, 114] width 79 height 25
click at [691, 203] on link "Views" at bounding box center [696, 198] width 91 height 18
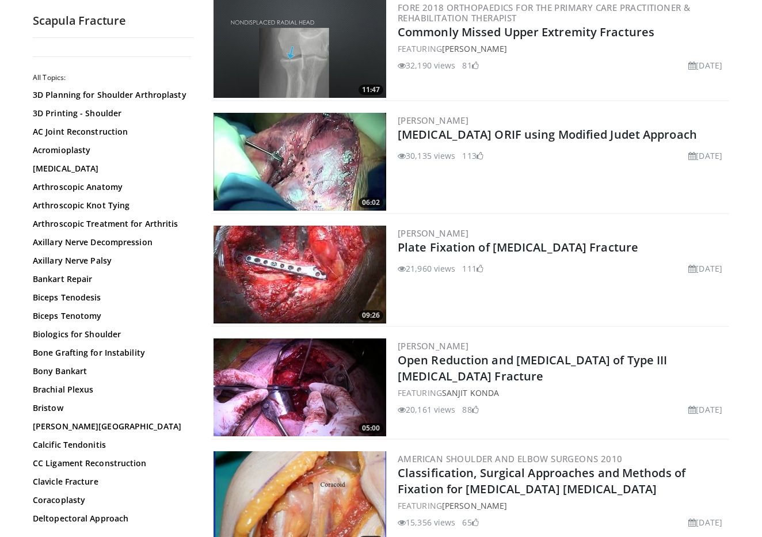
scroll to position [131, 0]
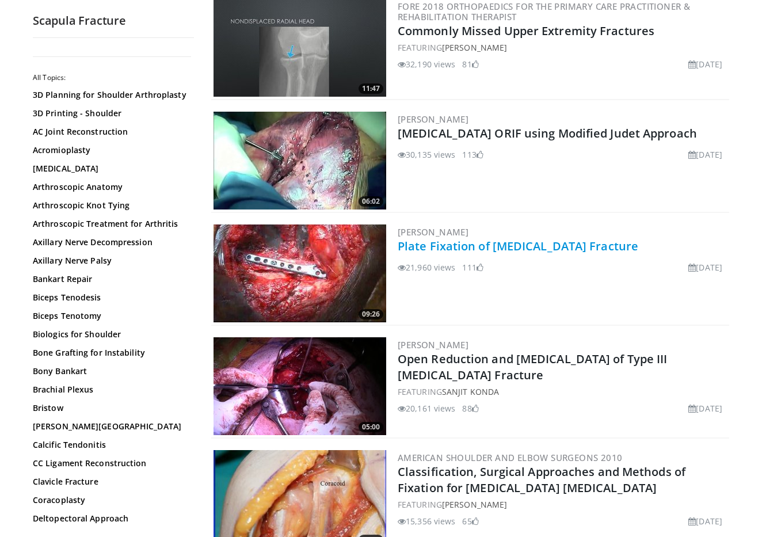
click at [523, 246] on link "Plate Fixation of [MEDICAL_DATA] Fracture" at bounding box center [518, 246] width 241 height 16
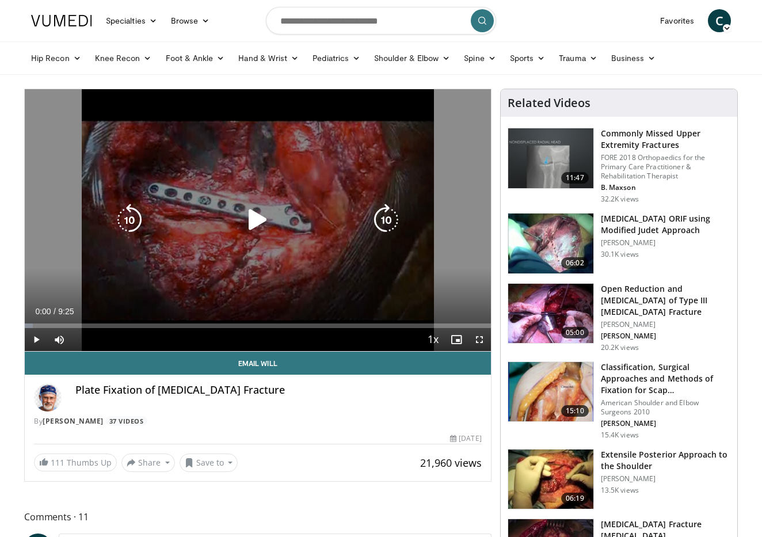
click at [260, 216] on icon "Video Player" at bounding box center [258, 220] width 32 height 32
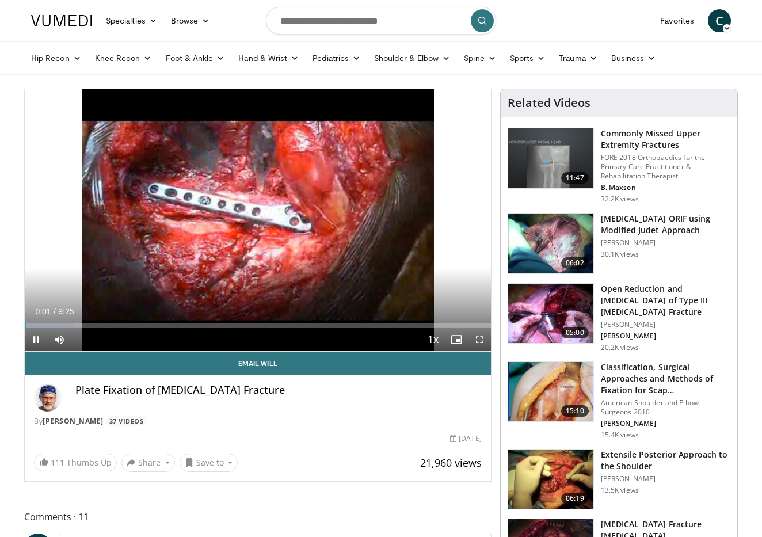
click at [480, 336] on span "Video Player" at bounding box center [479, 339] width 23 height 23
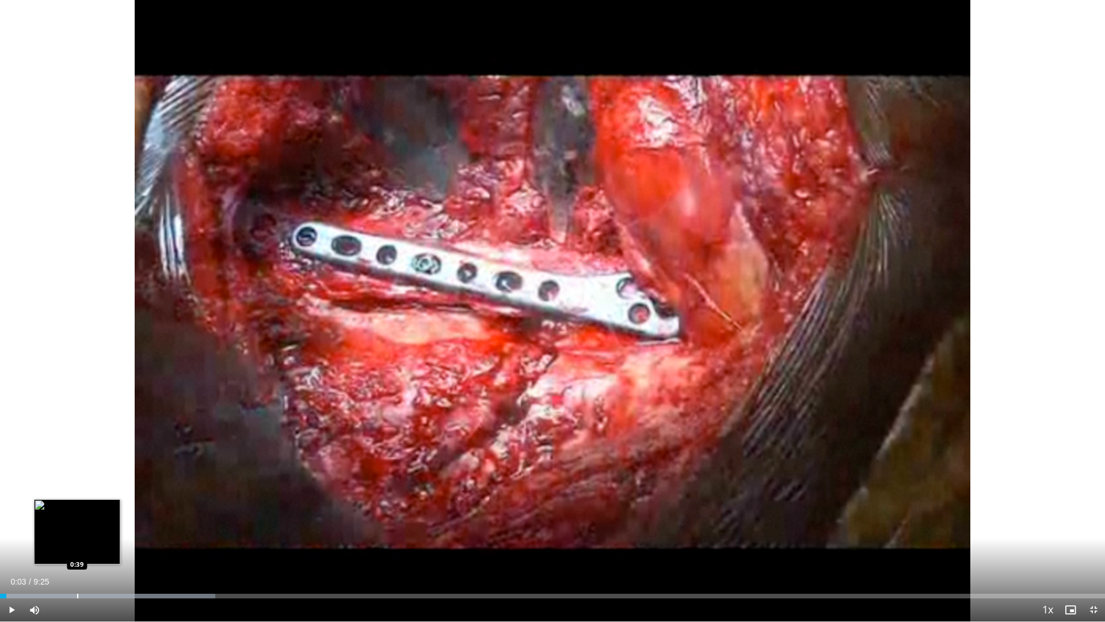
click at [77, 537] on div "Progress Bar" at bounding box center [77, 596] width 1 height 5
click at [56, 537] on div "Progress Bar" at bounding box center [56, 596] width 1 height 5
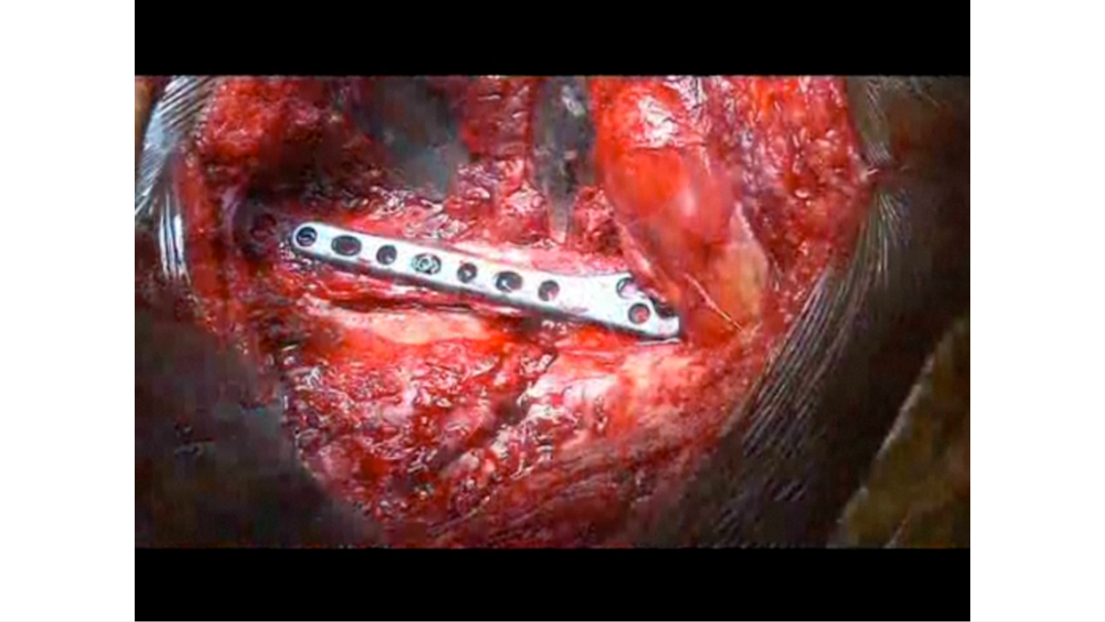
click at [48, 537] on div "10 seconds Tap to unmute" at bounding box center [552, 310] width 1105 height 621
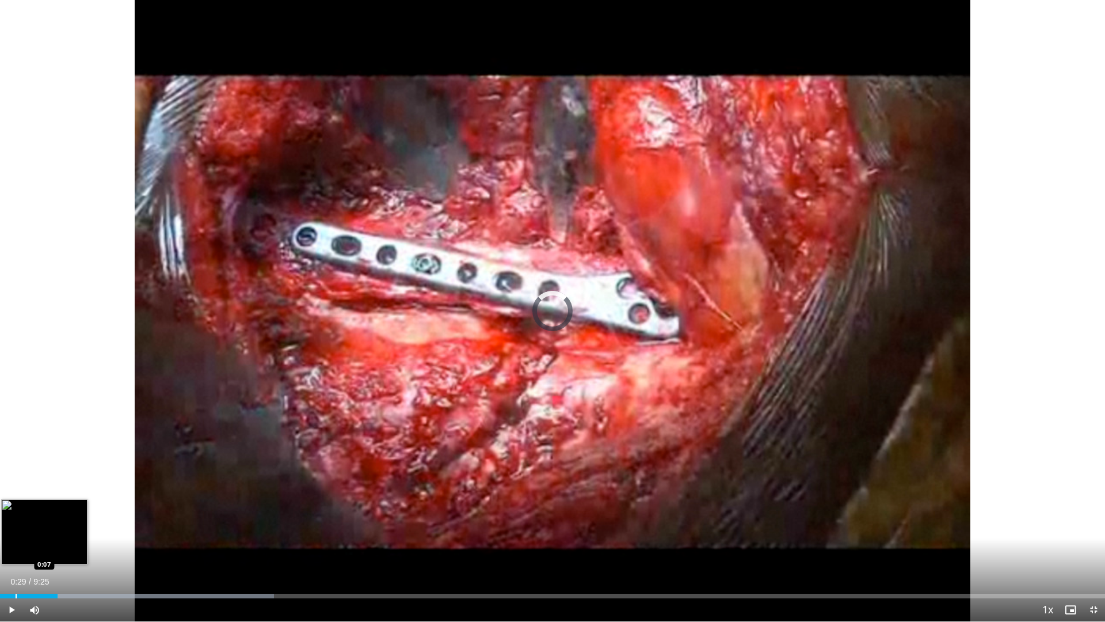
click at [15, 537] on div "0:29" at bounding box center [29, 596] width 58 height 5
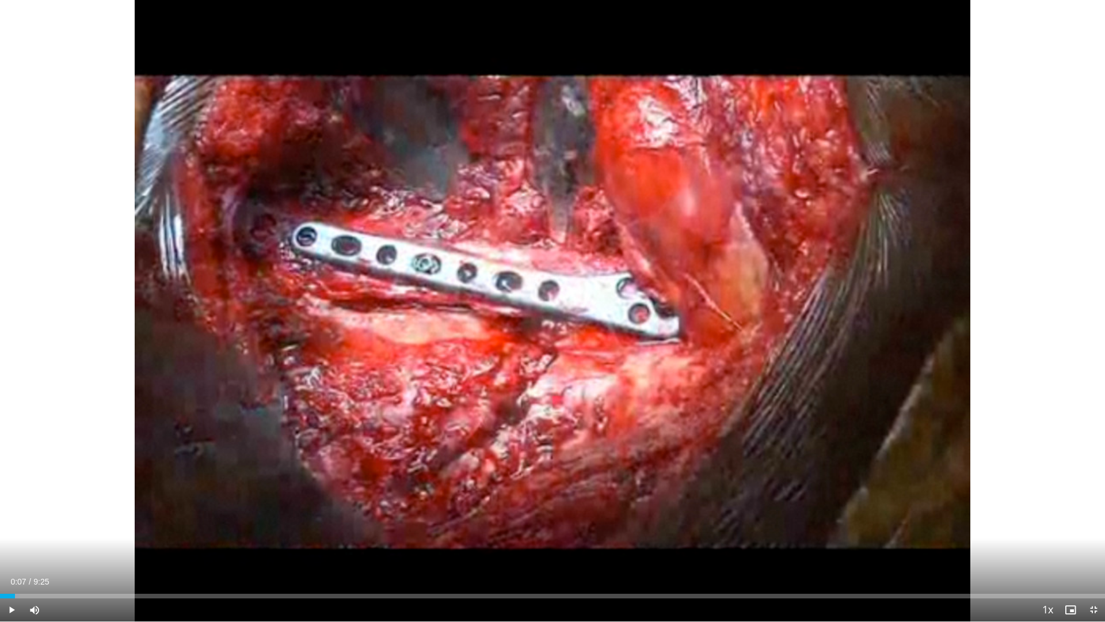
click at [10, 537] on span "Video Player" at bounding box center [11, 609] width 23 height 23
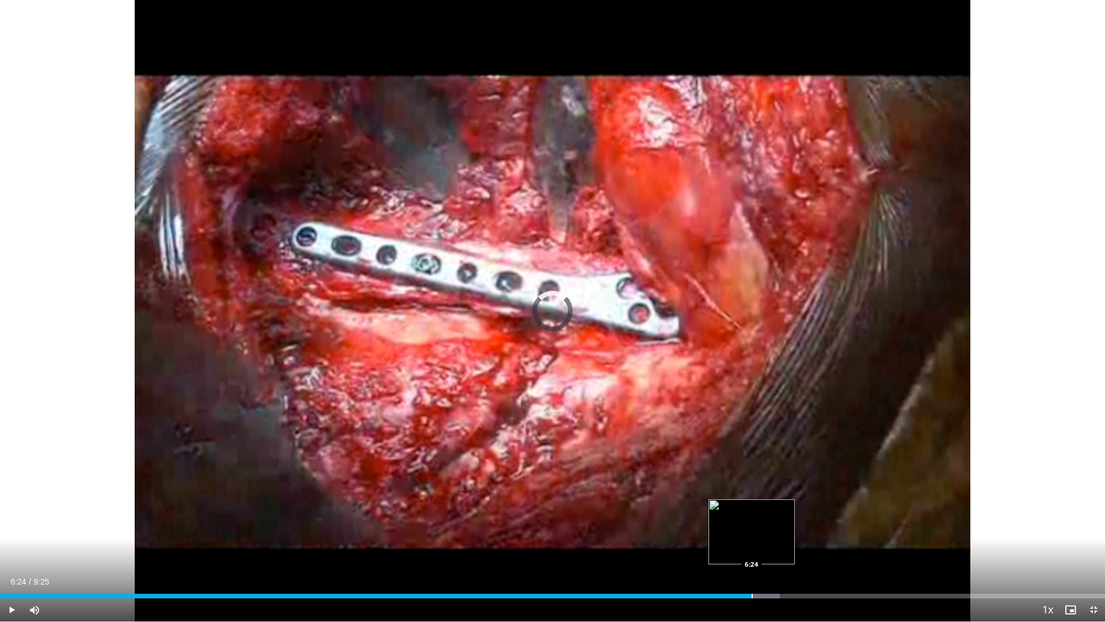
click at [752, 537] on div "Progress Bar" at bounding box center [752, 596] width 1 height 5
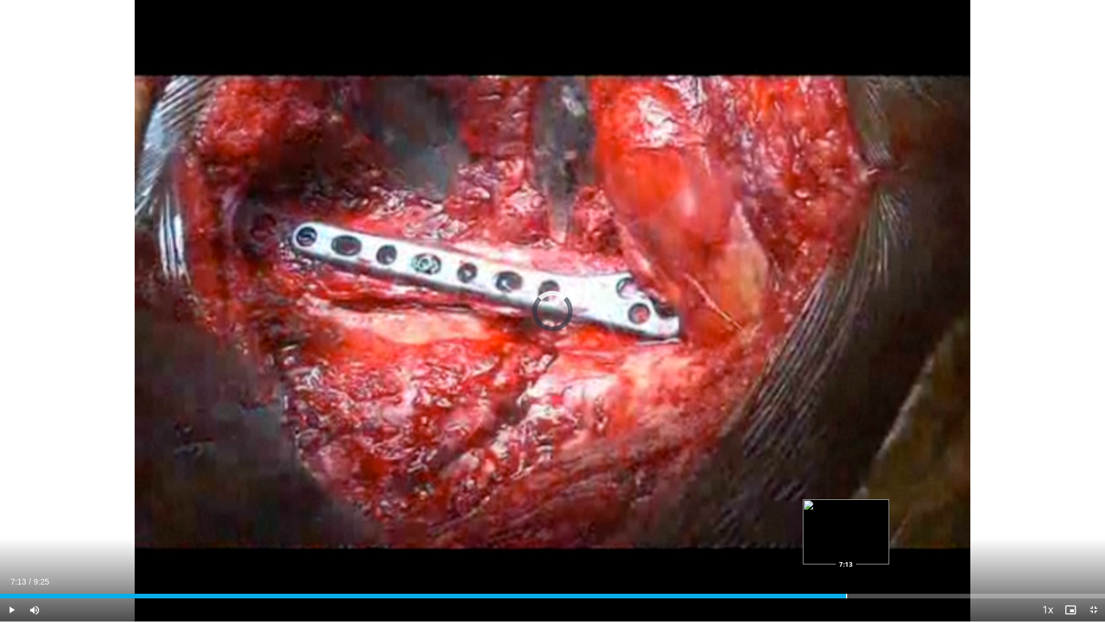
click at [762, 537] on div "Progress Bar" at bounding box center [846, 596] width 1 height 5
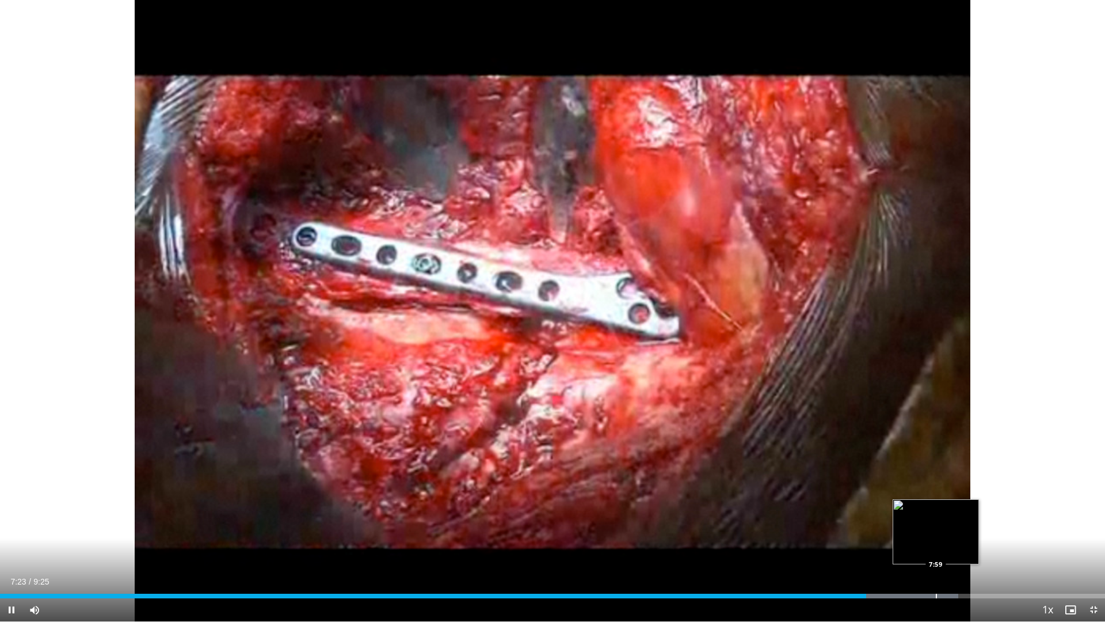
click at [762, 537] on div "Progress Bar" at bounding box center [936, 596] width 1 height 5
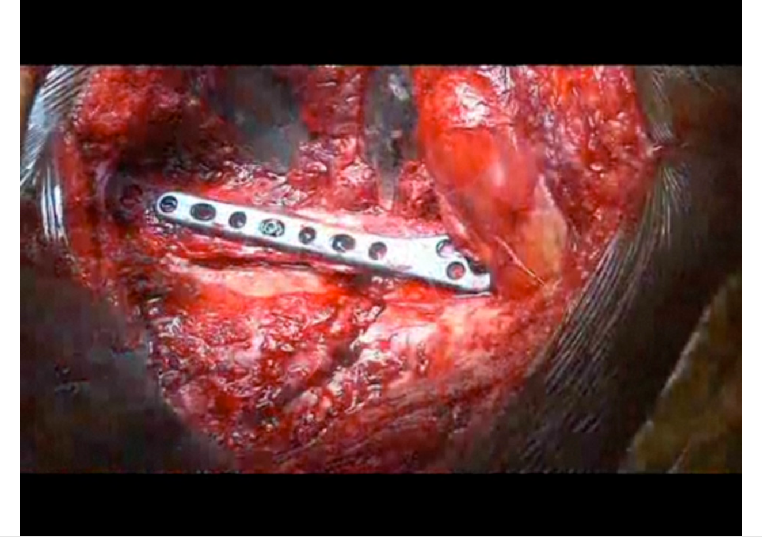
scroll to position [74, 0]
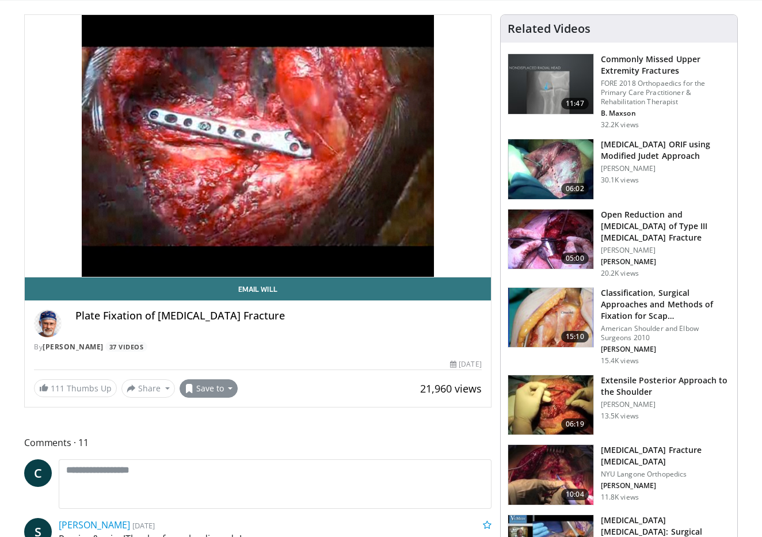
click at [226, 388] on button "Save to" at bounding box center [209, 388] width 59 height 18
click at [227, 411] on span "Add to Favorites" at bounding box center [229, 413] width 71 height 13
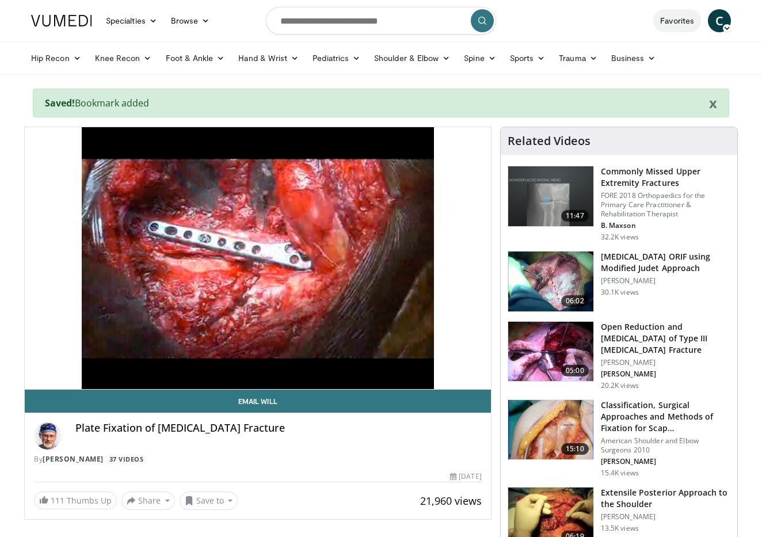
scroll to position [0, 0]
click at [675, 22] on link "Favorites" at bounding box center [677, 20] width 48 height 23
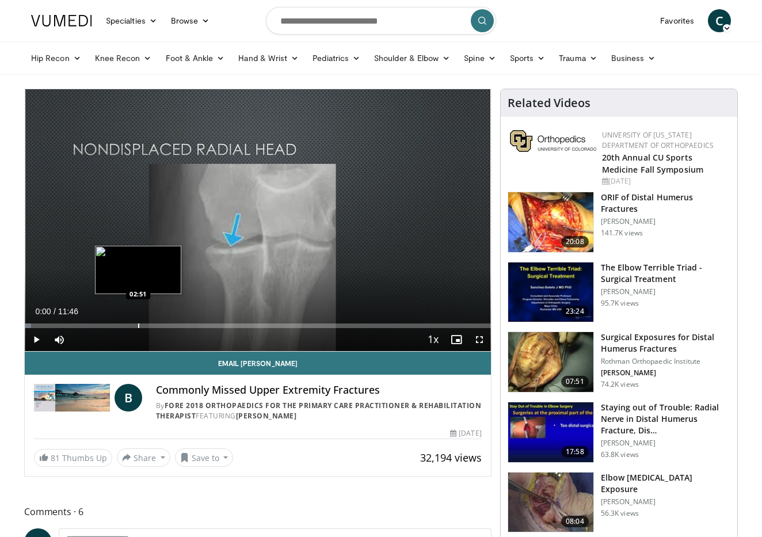
click at [138, 326] on div "Progress Bar" at bounding box center [138, 326] width 1 height 5
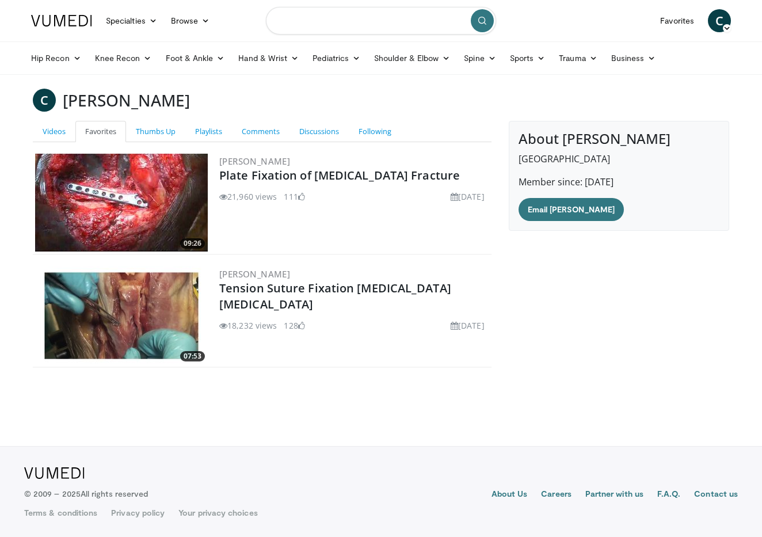
click at [381, 24] on input "Search topics, interventions" at bounding box center [381, 21] width 230 height 28
type input "*"
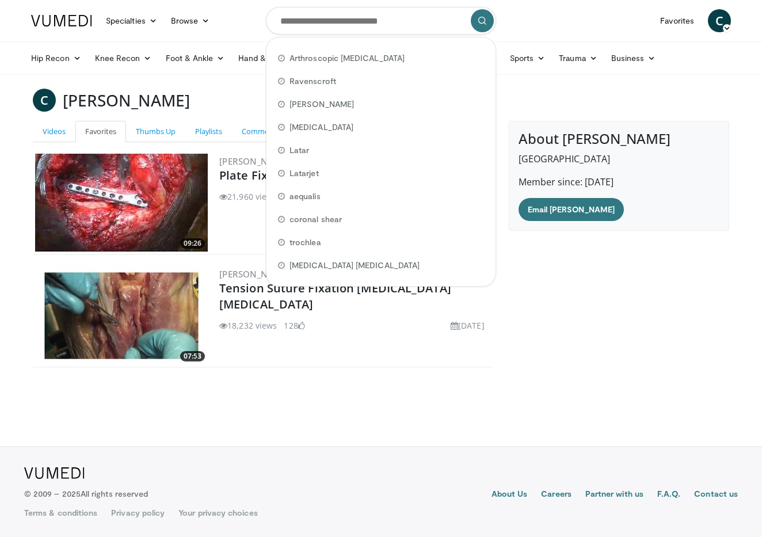
click at [633, 332] on div "About Chris Fetherston Salisbury District Hospital Member since: May 20, 2014 E…" at bounding box center [619, 249] width 238 height 256
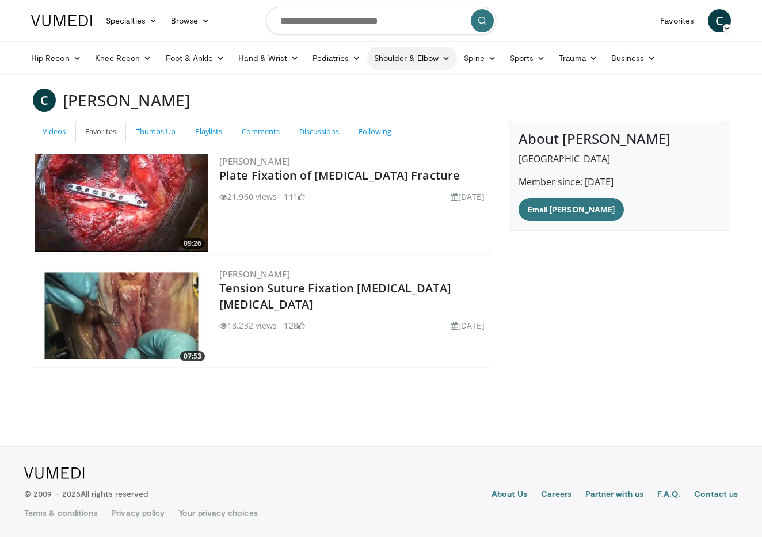
click at [408, 62] on link "Shoulder & Elbow" at bounding box center [412, 58] width 90 height 23
click at [402, 104] on link "Shoulder" at bounding box center [388, 103] width 137 height 18
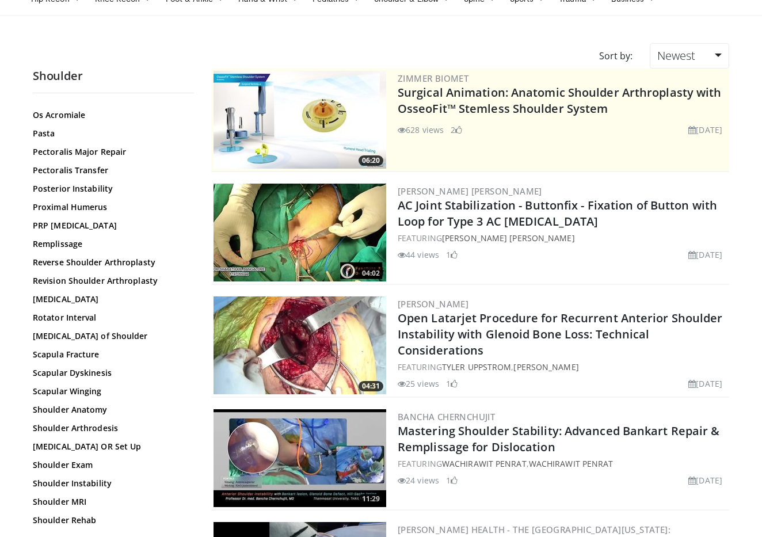
scroll to position [1017, 0]
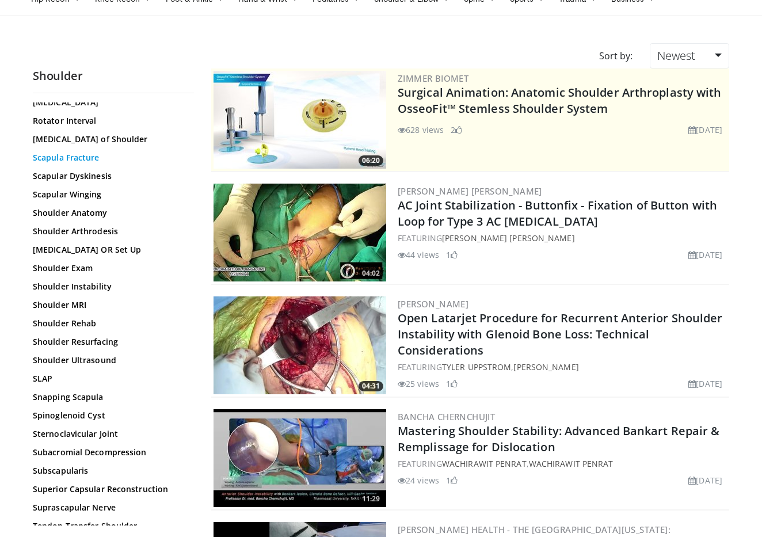
click at [66, 159] on link "Scapula Fracture" at bounding box center [110, 158] width 155 height 12
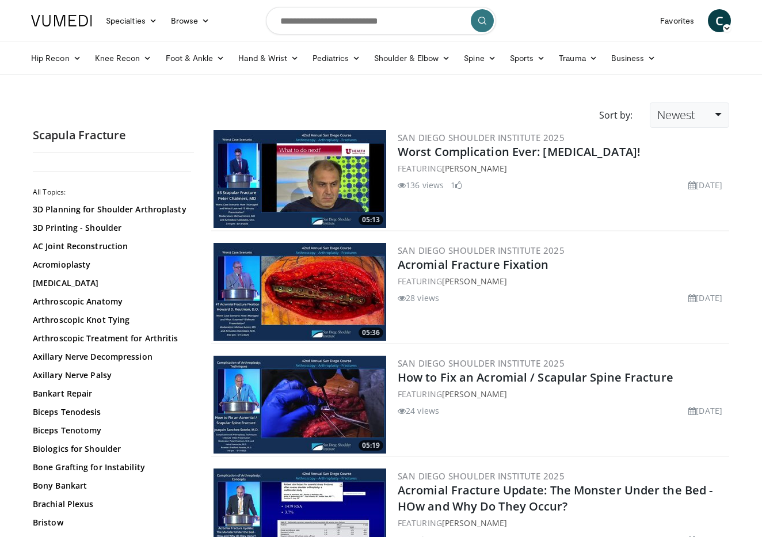
click at [688, 123] on link "Newest" at bounding box center [689, 114] width 79 height 25
click at [688, 159] on link "Thumbs Up" at bounding box center [696, 162] width 91 height 18
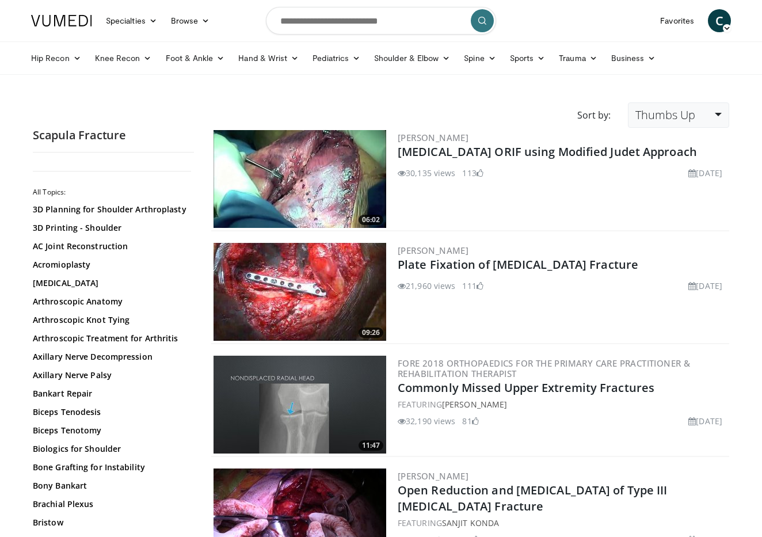
click at [648, 114] on span "Thumbs Up" at bounding box center [666, 115] width 60 height 16
click at [645, 180] on link "Comments" at bounding box center [674, 180] width 91 height 18
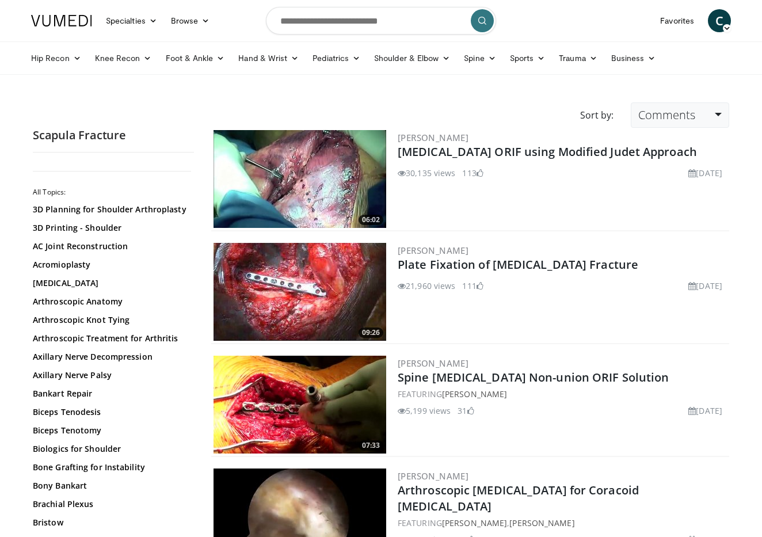
click at [683, 116] on span "Comments" at bounding box center [666, 115] width 57 height 16
click at [673, 193] on link "Views" at bounding box center [677, 198] width 91 height 18
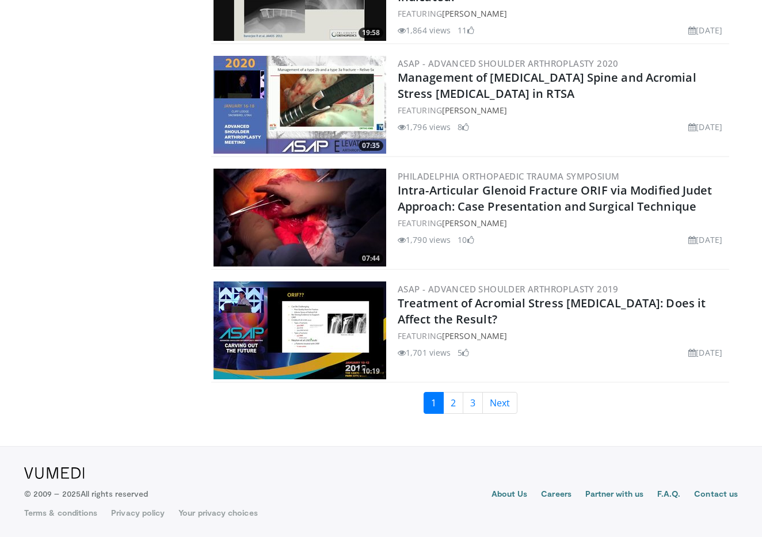
scroll to position [2563, 0]
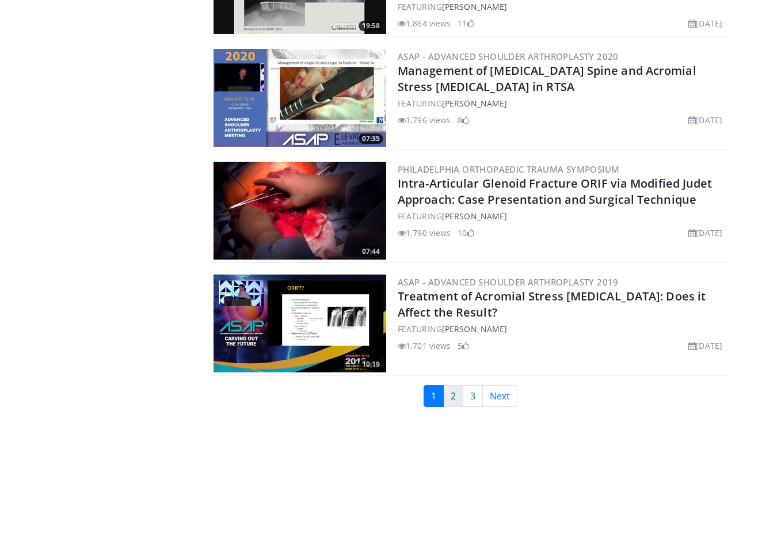
click at [451, 402] on link "2" at bounding box center [453, 396] width 20 height 22
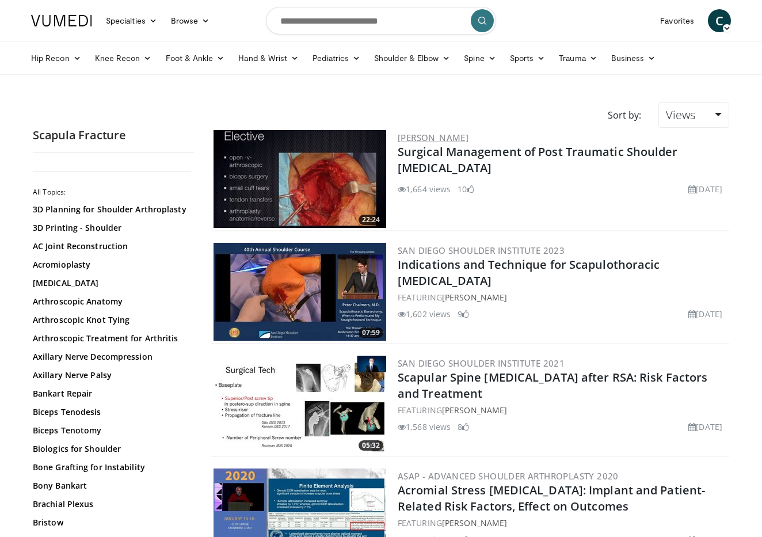
click at [431, 136] on link "[PERSON_NAME]" at bounding box center [433, 138] width 71 height 12
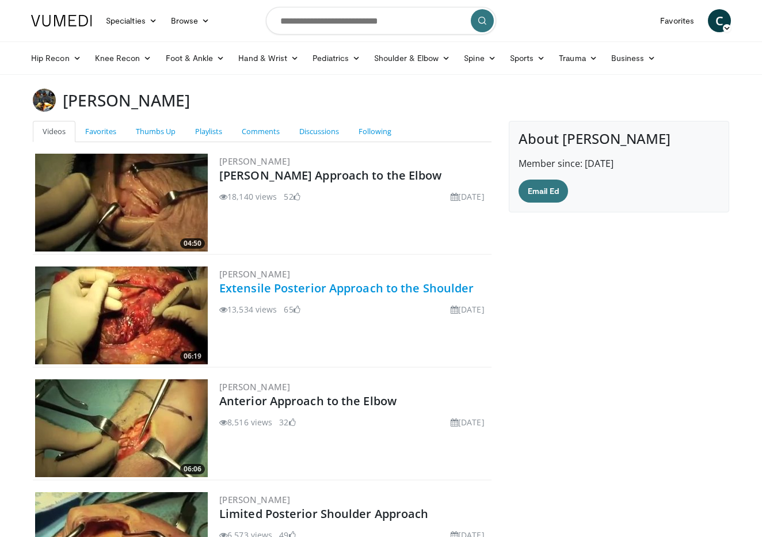
click at [328, 286] on link "Extensile Posterior Approach to the Shoulder" at bounding box center [346, 288] width 254 height 16
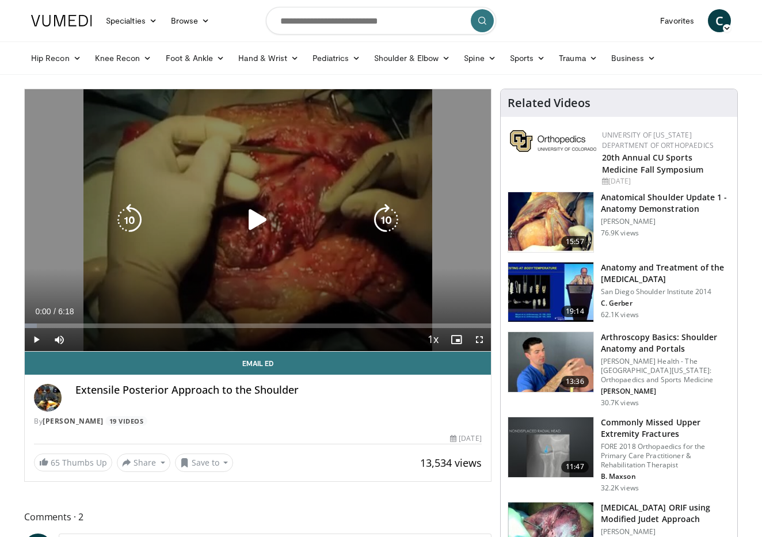
click at [251, 218] on icon "Video Player" at bounding box center [258, 220] width 32 height 32
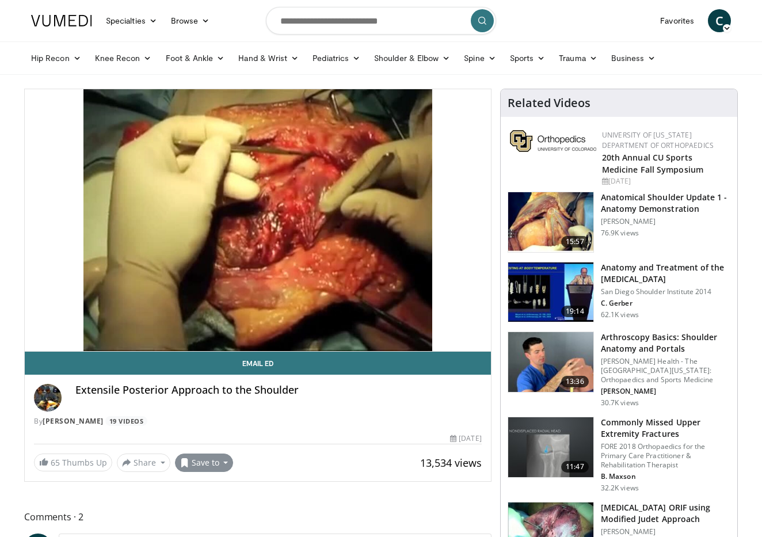
click at [201, 467] on button "Save to" at bounding box center [204, 463] width 59 height 18
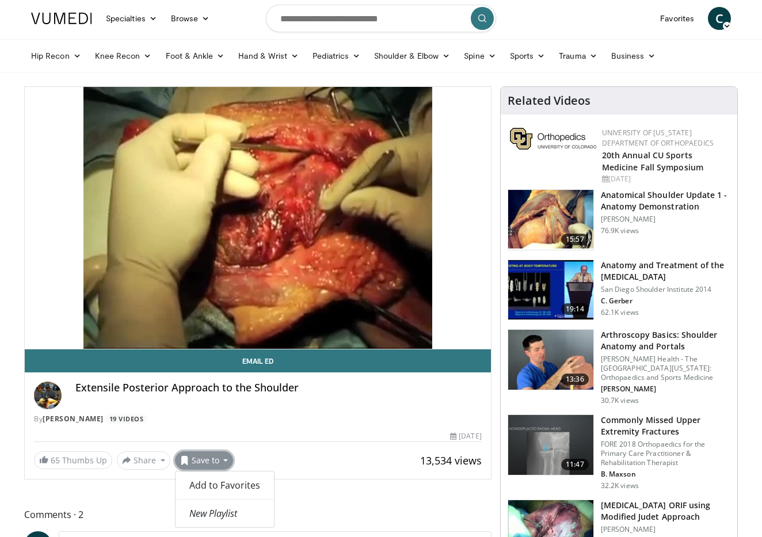
click at [227, 493] on link "Add to Favorites" at bounding box center [225, 485] width 98 height 18
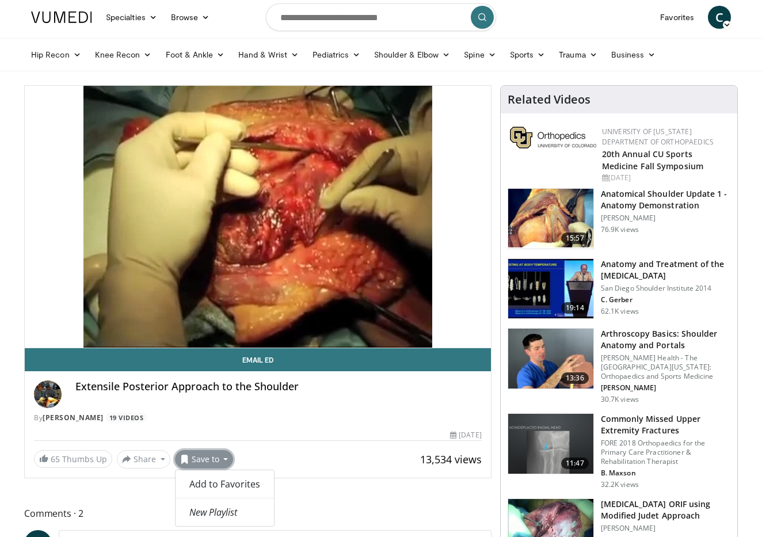
scroll to position [1, 0]
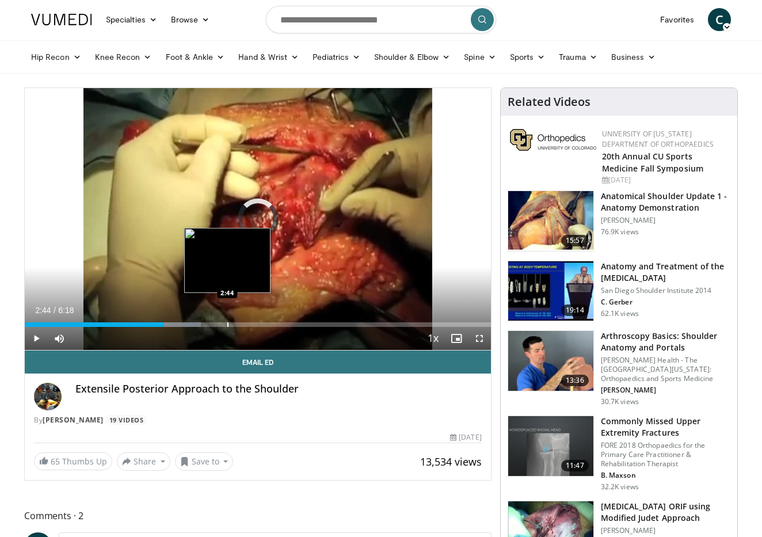
click at [227, 323] on div "Progress Bar" at bounding box center [227, 324] width 1 height 5
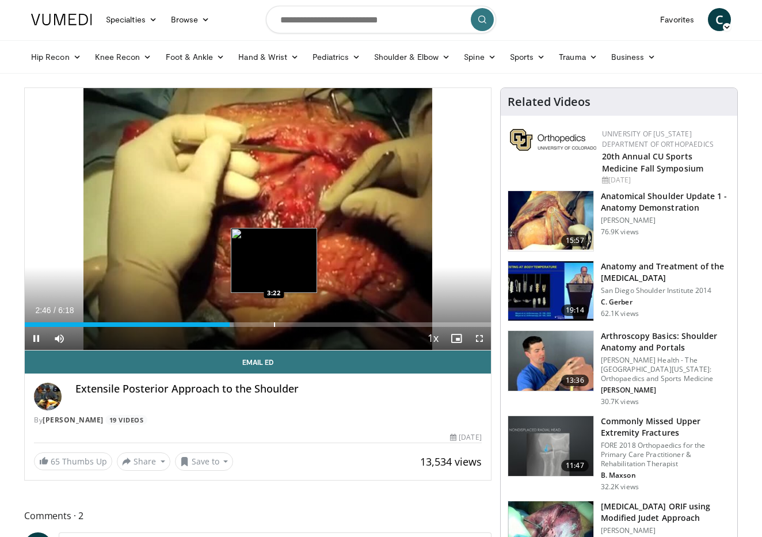
click at [275, 322] on div "Progress Bar" at bounding box center [274, 324] width 1 height 5
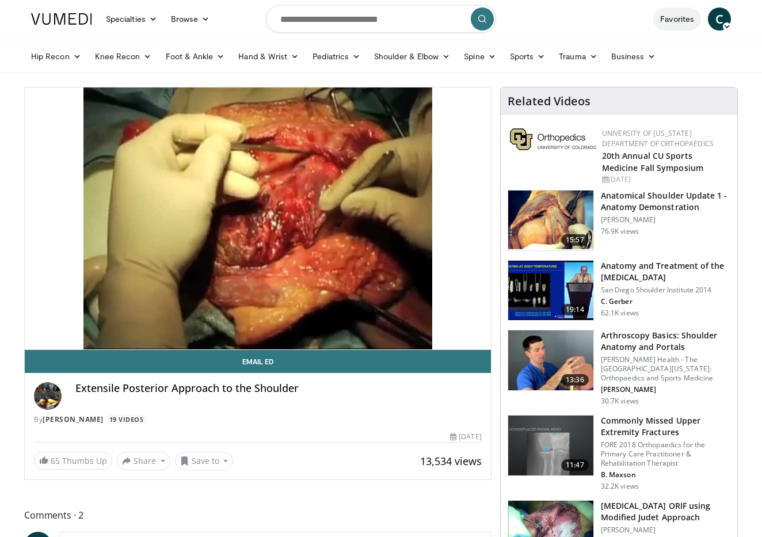
click at [679, 23] on link "Favorites" at bounding box center [677, 18] width 48 height 23
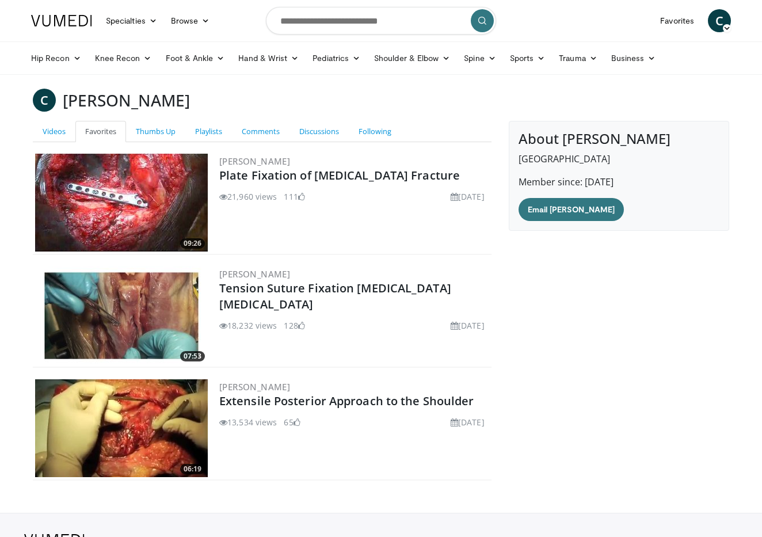
scroll to position [67, 0]
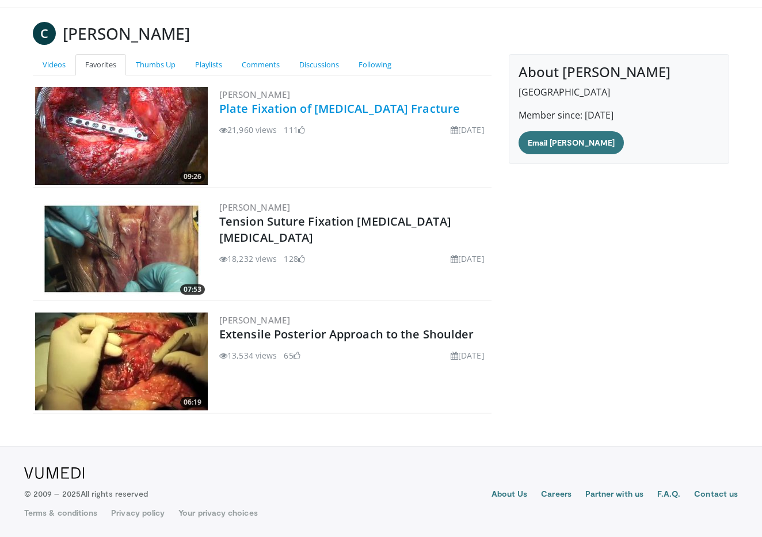
click at [271, 112] on link "Plate Fixation of [MEDICAL_DATA] Fracture" at bounding box center [339, 109] width 241 height 16
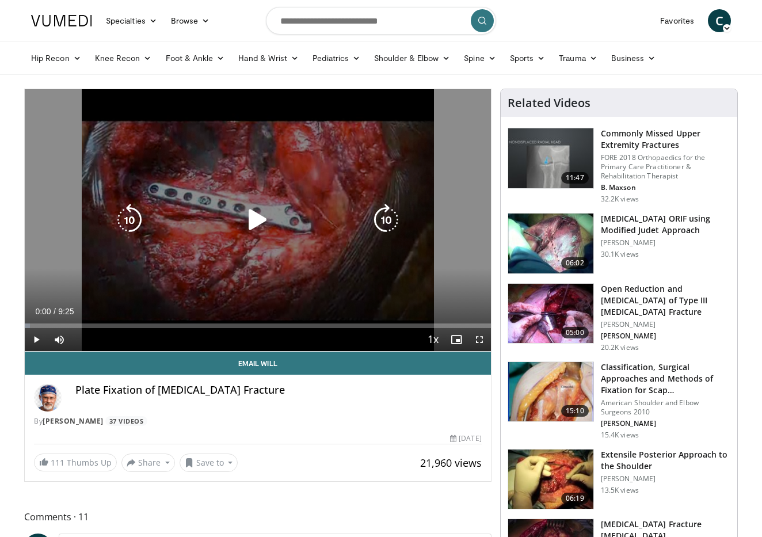
click at [249, 220] on icon "Video Player" at bounding box center [258, 220] width 32 height 32
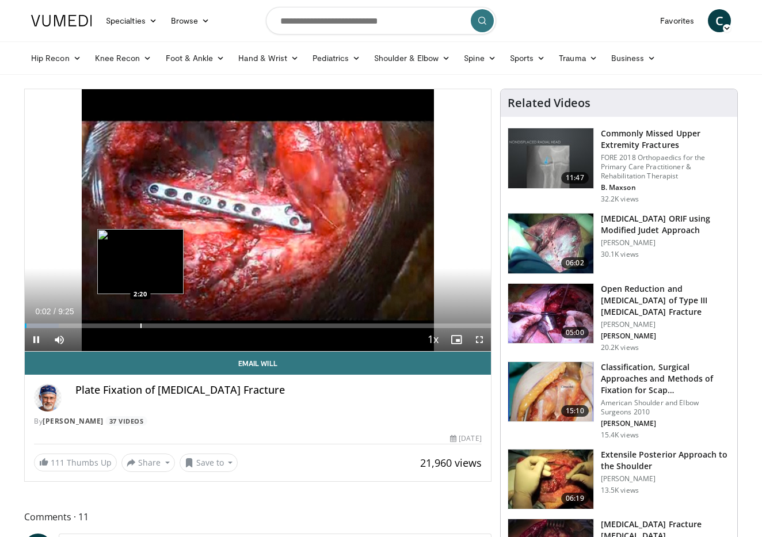
click at [140, 324] on div "Progress Bar" at bounding box center [140, 326] width 1 height 5
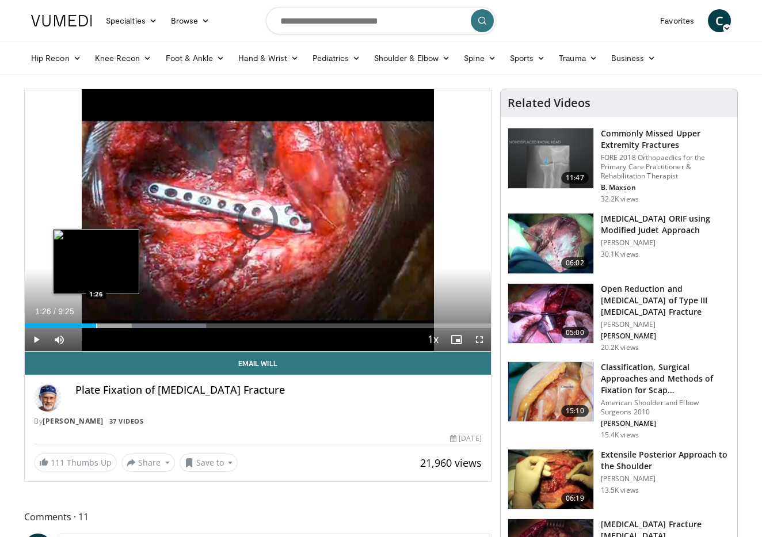
click at [96, 320] on div "Loaded : 38.92% 2:40 1:26" at bounding box center [258, 322] width 466 height 11
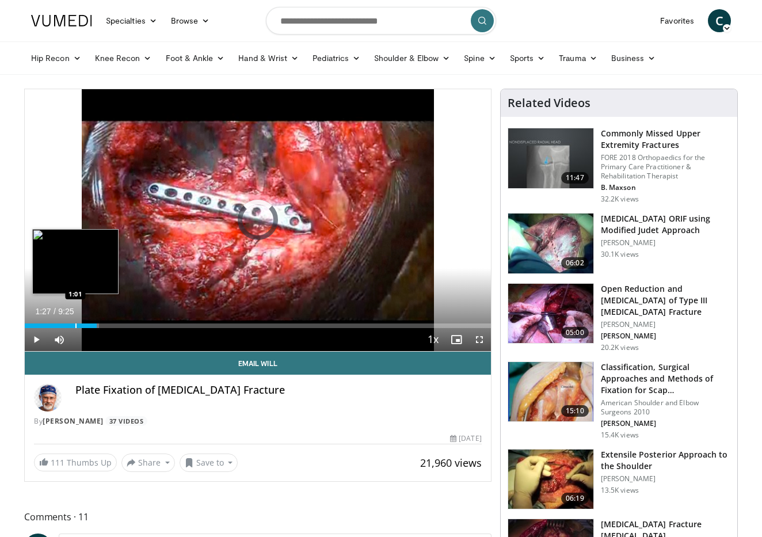
click at [75, 324] on div "Progress Bar" at bounding box center [75, 326] width 1 height 5
click at [66, 324] on div "Progress Bar" at bounding box center [66, 326] width 1 height 5
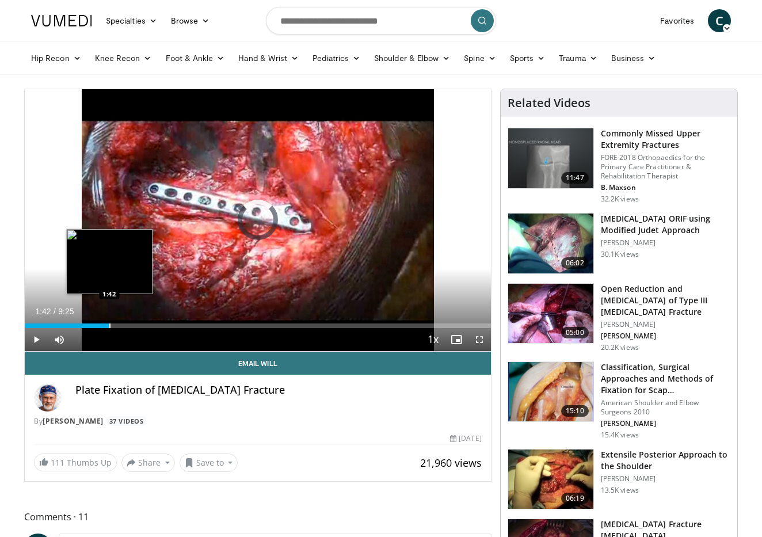
click at [109, 321] on div "Loaded : 10.61% 0:58 1:42" at bounding box center [258, 322] width 466 height 11
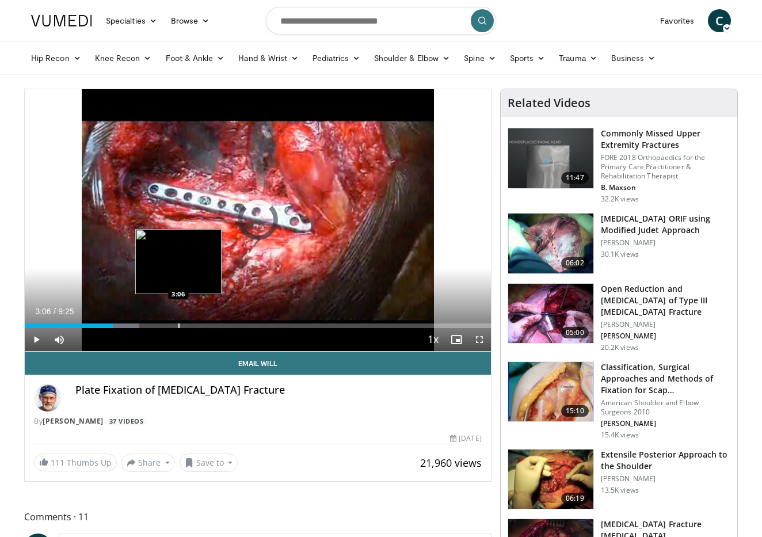
click at [178, 320] on div "Loaded : 24.63% 3:06 3:06" at bounding box center [258, 322] width 466 height 11
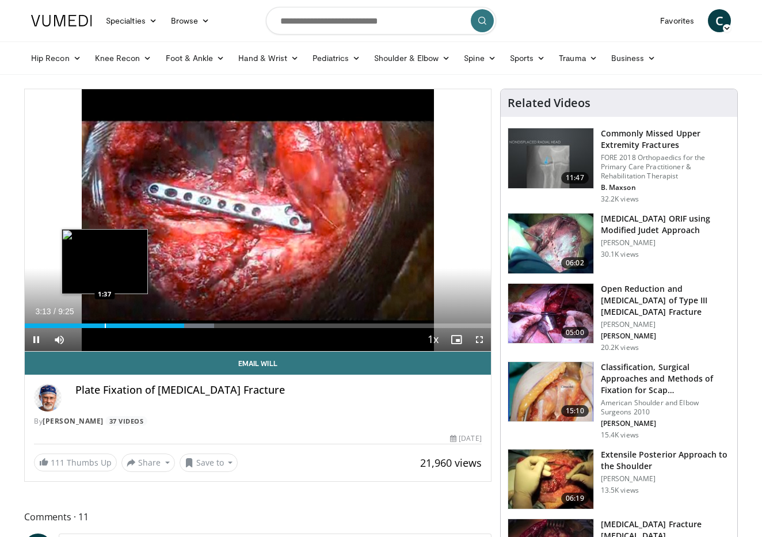
click at [105, 324] on div "Progress Bar" at bounding box center [105, 326] width 1 height 5
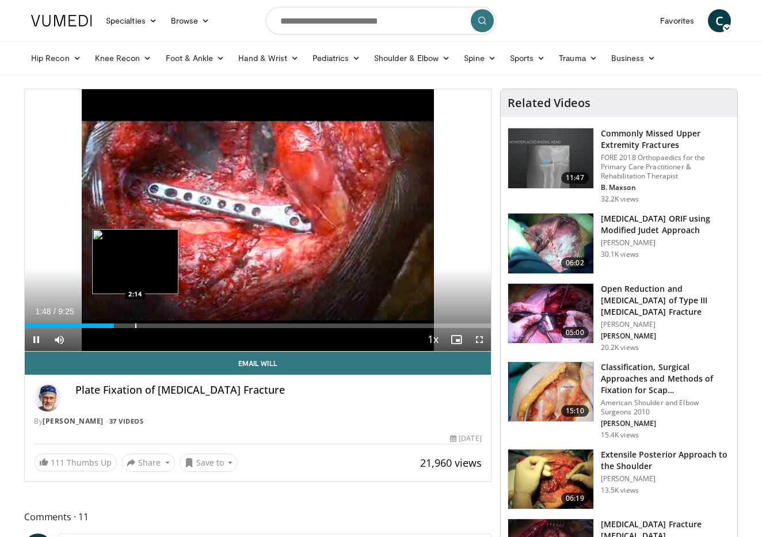
click at [135, 325] on div "Progress Bar" at bounding box center [135, 326] width 1 height 5
click at [146, 324] on div "Progress Bar" at bounding box center [144, 326] width 1 height 5
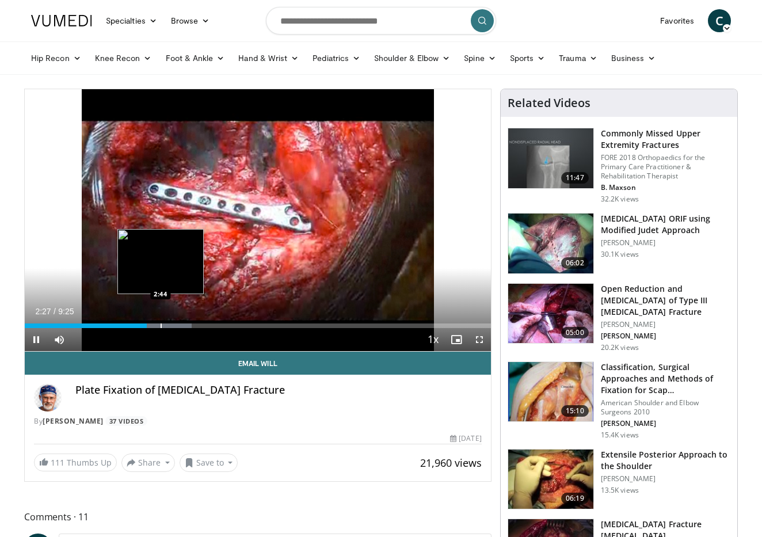
click at [161, 324] on div "Progress Bar" at bounding box center [161, 326] width 1 height 5
click at [173, 324] on div "Progress Bar" at bounding box center [173, 326] width 1 height 5
